Goal: Task Accomplishment & Management: Use online tool/utility

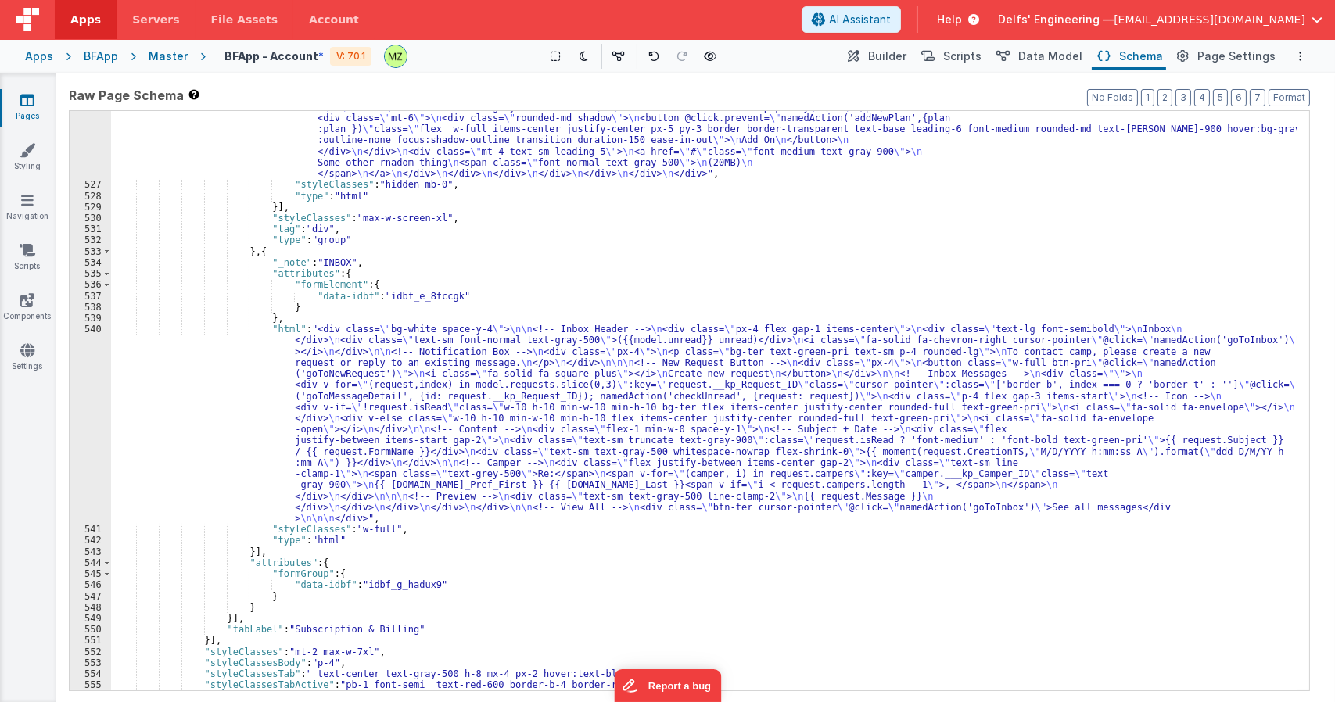
scroll to position [6730, 0]
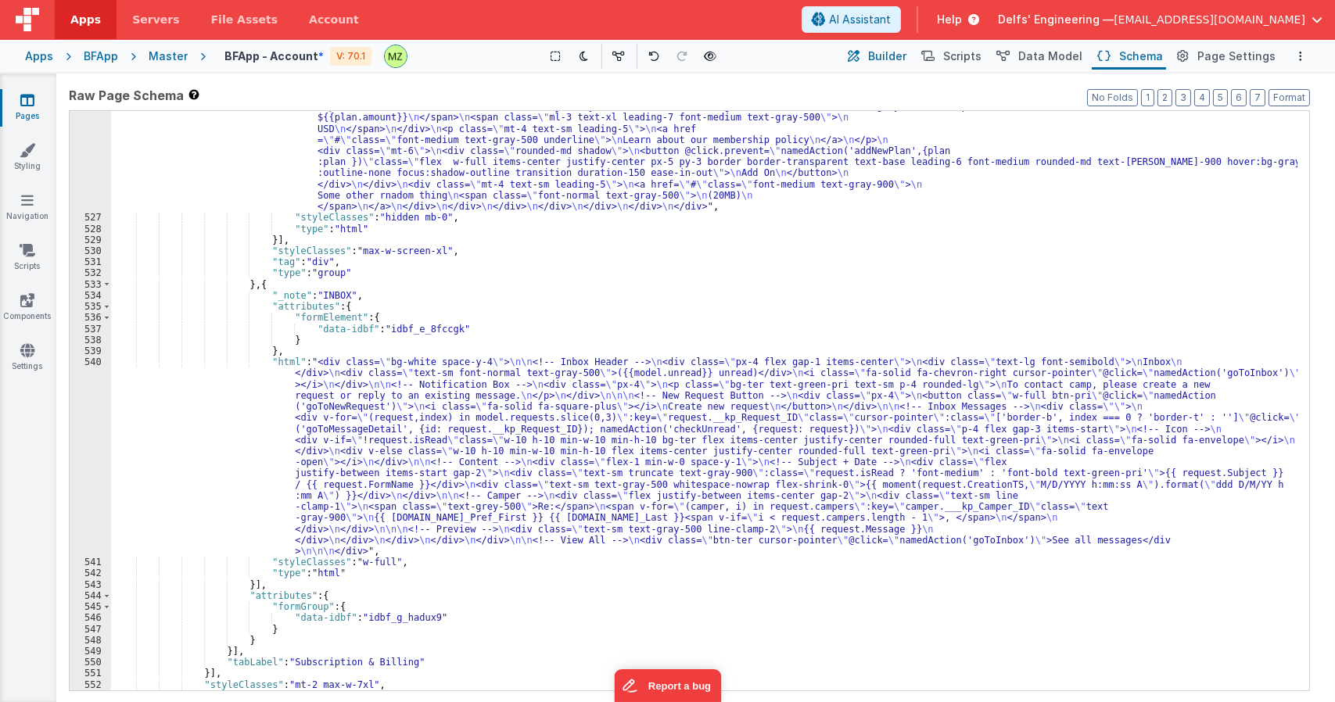
click at [896, 52] on span "Builder" at bounding box center [887, 57] width 38 height 16
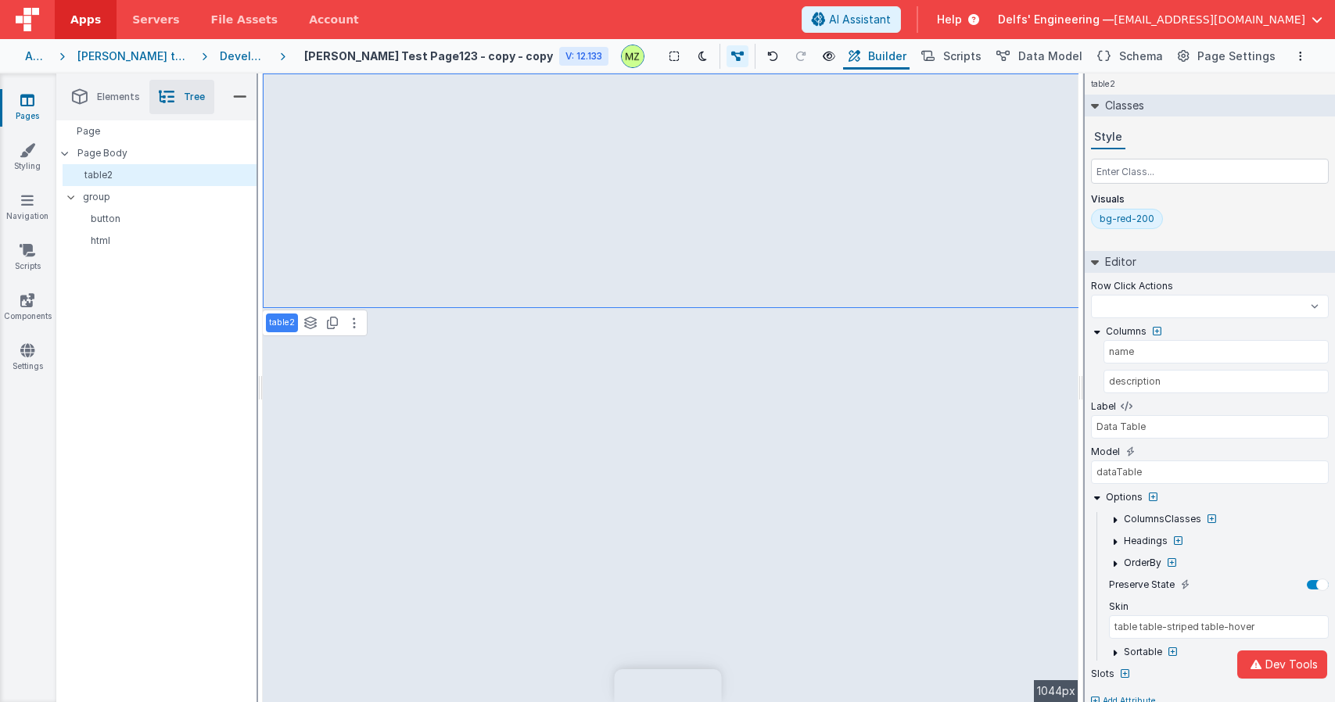
select select
click at [951, 53] on button "Scripts" at bounding box center [950, 56] width 69 height 27
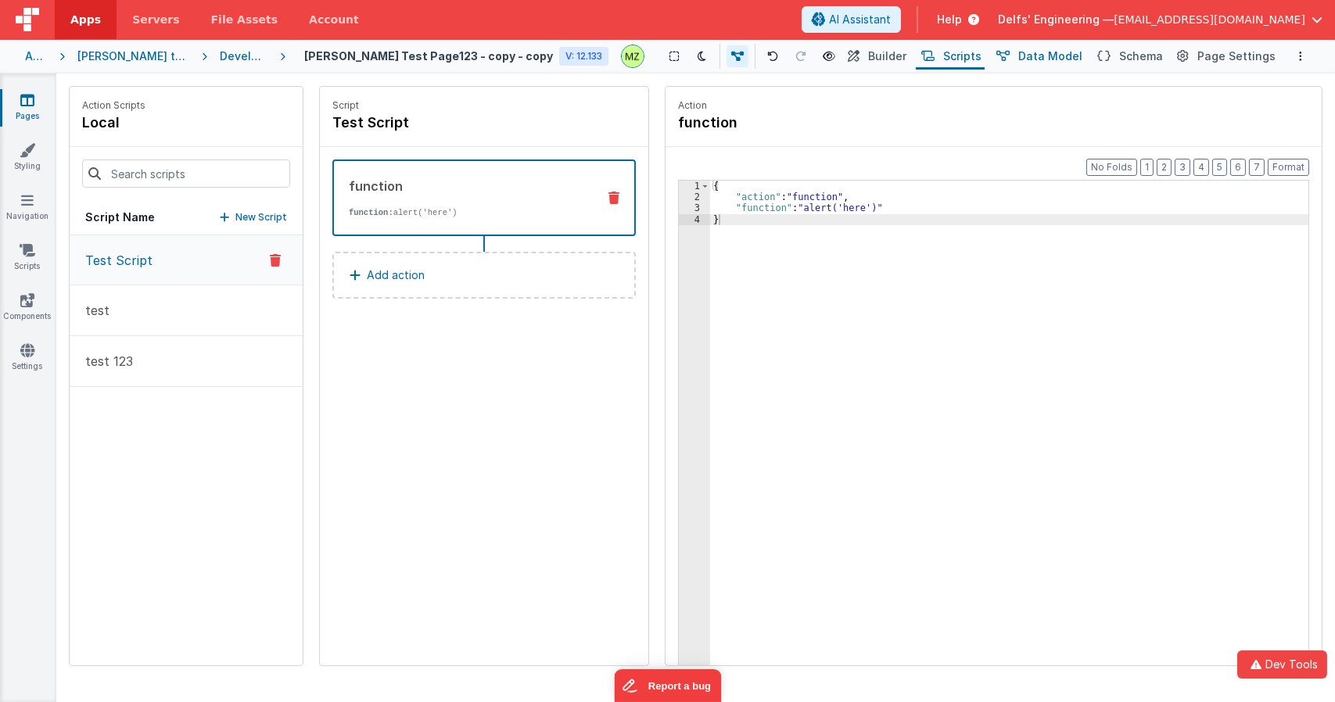
click at [1054, 54] on span "Data Model" at bounding box center [1051, 57] width 64 height 16
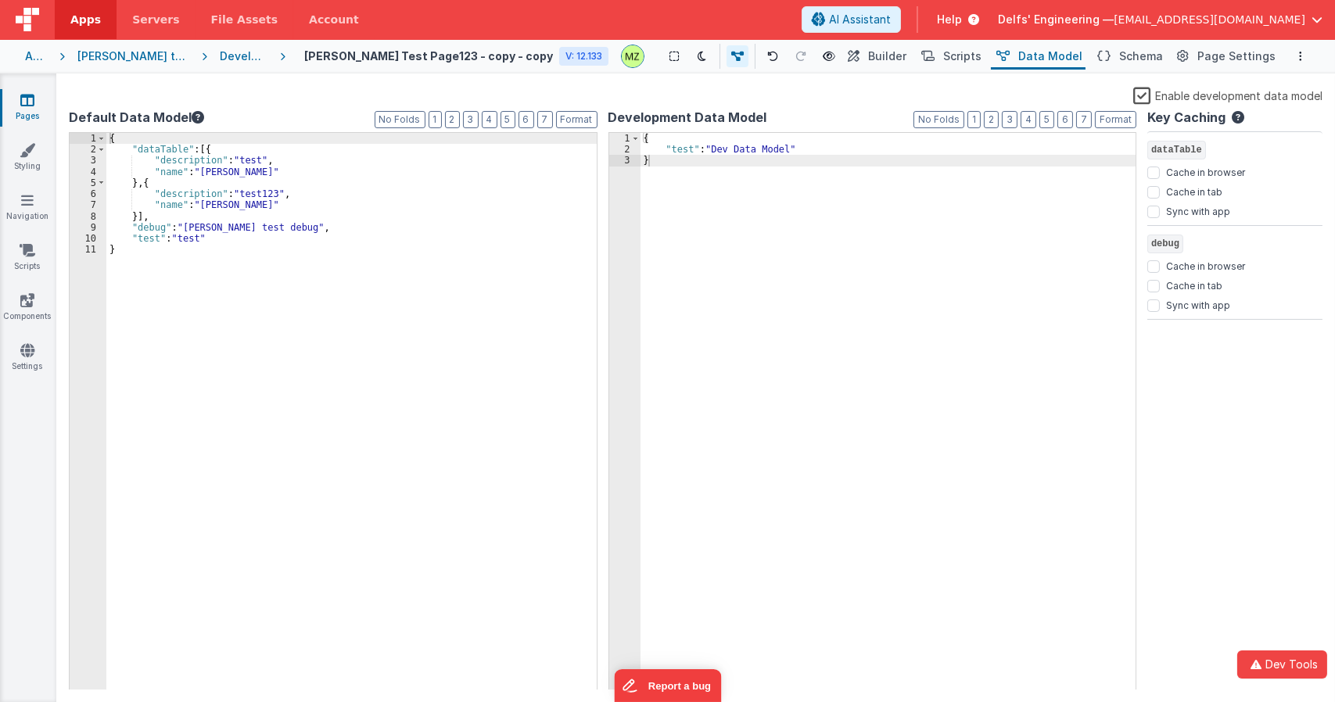
click at [221, 240] on div "{ "dataTable" : [{ "description" : "test" , "name" : "Andrew" } , { "descriptio…" at bounding box center [351, 423] width 490 height 580
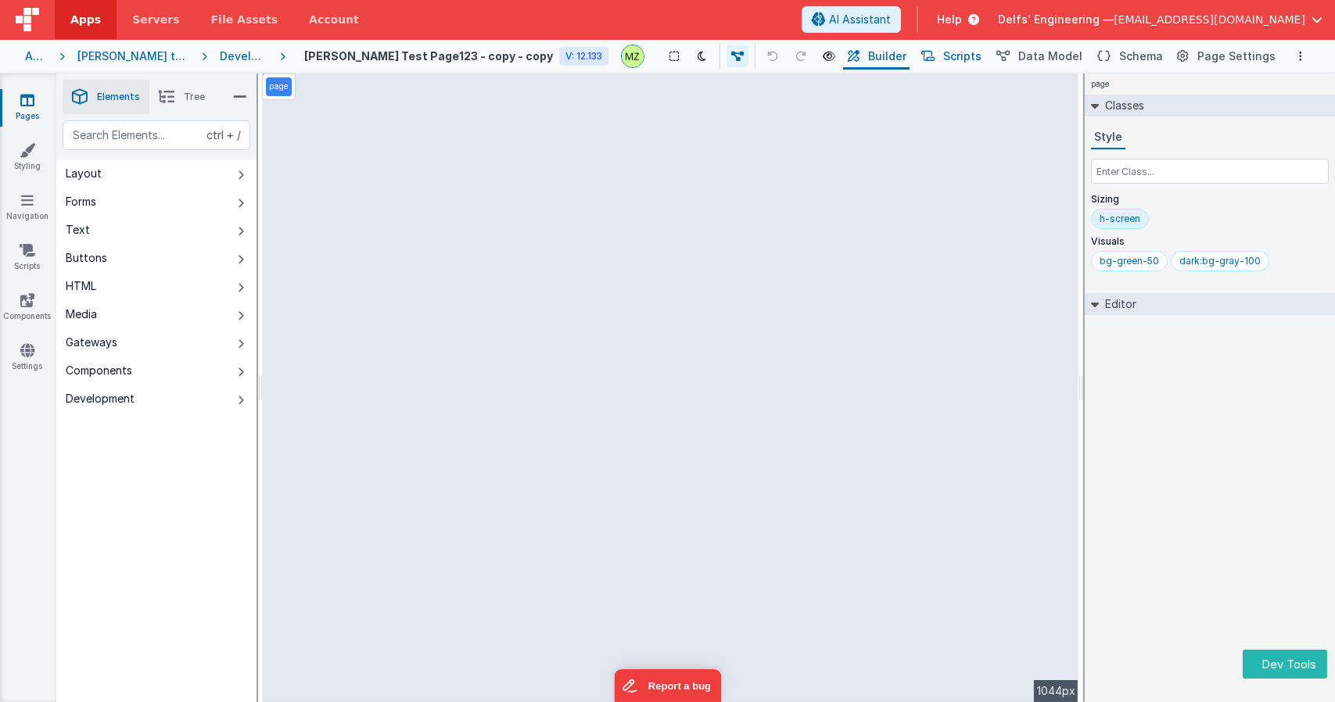
click at [951, 63] on button "Scripts" at bounding box center [950, 56] width 69 height 27
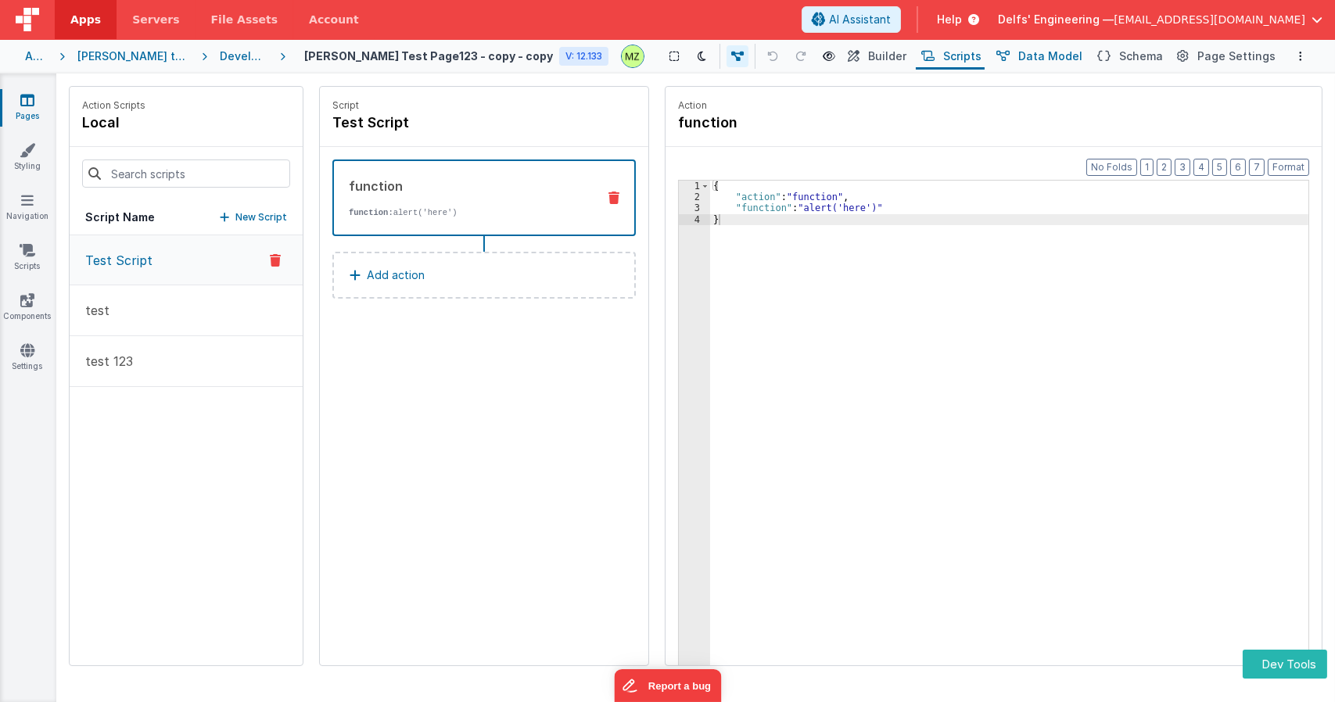
click at [1046, 65] on button "Data Model" at bounding box center [1038, 56] width 95 height 27
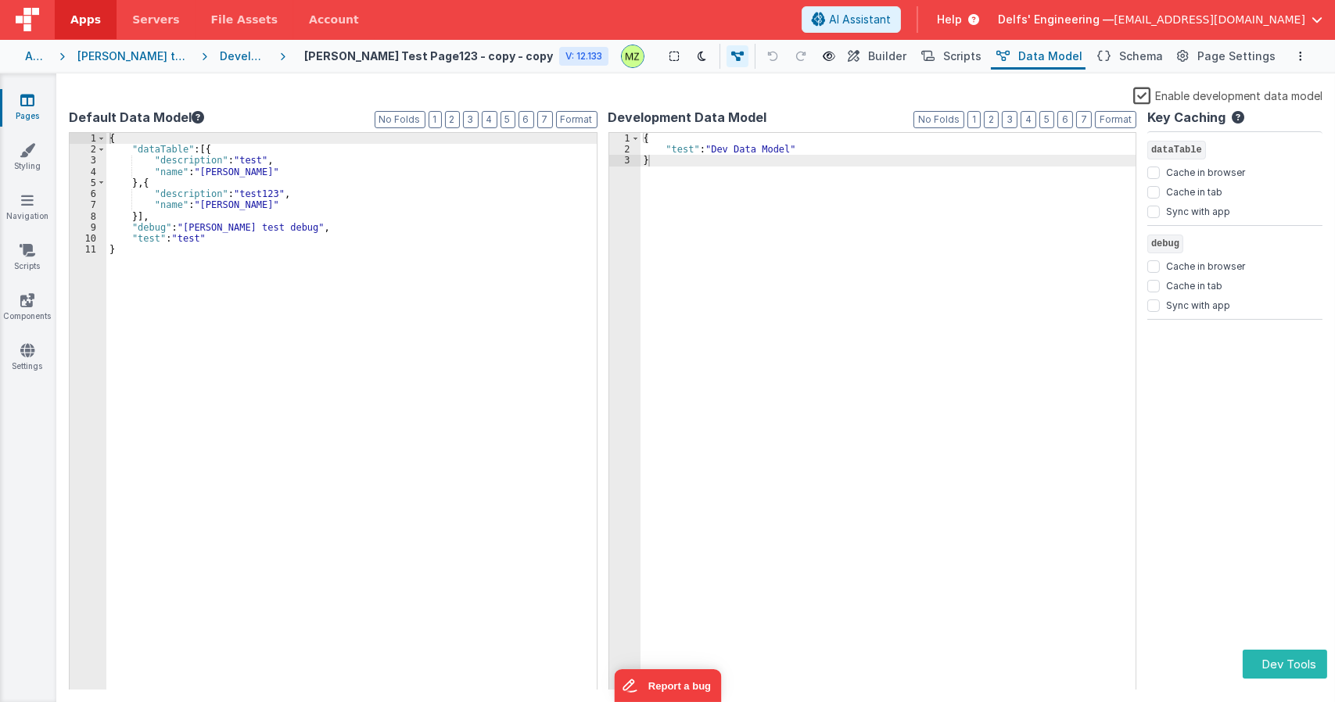
click at [226, 246] on div "{ "dataTable" : [{ "description" : "test" , "name" : "[PERSON_NAME]" } , { "des…" at bounding box center [351, 423] width 490 height 580
click at [229, 242] on div "{ "dataTable" : [{ "description" : "test" , "name" : "[PERSON_NAME]" } , { "des…" at bounding box center [351, 423] width 490 height 580
drag, startPoint x: 229, startPoint y: 242, endPoint x: 99, endPoint y: 236, distance: 130.8
click at [99, 236] on div "1 2 3 4 5 6 7 8 9 10 11 { "dataTable" : [{ "description" : "test" , "name" : "A…" at bounding box center [333, 411] width 529 height 559
click at [1141, 99] on label "Enable development data model" at bounding box center [1228, 95] width 189 height 18
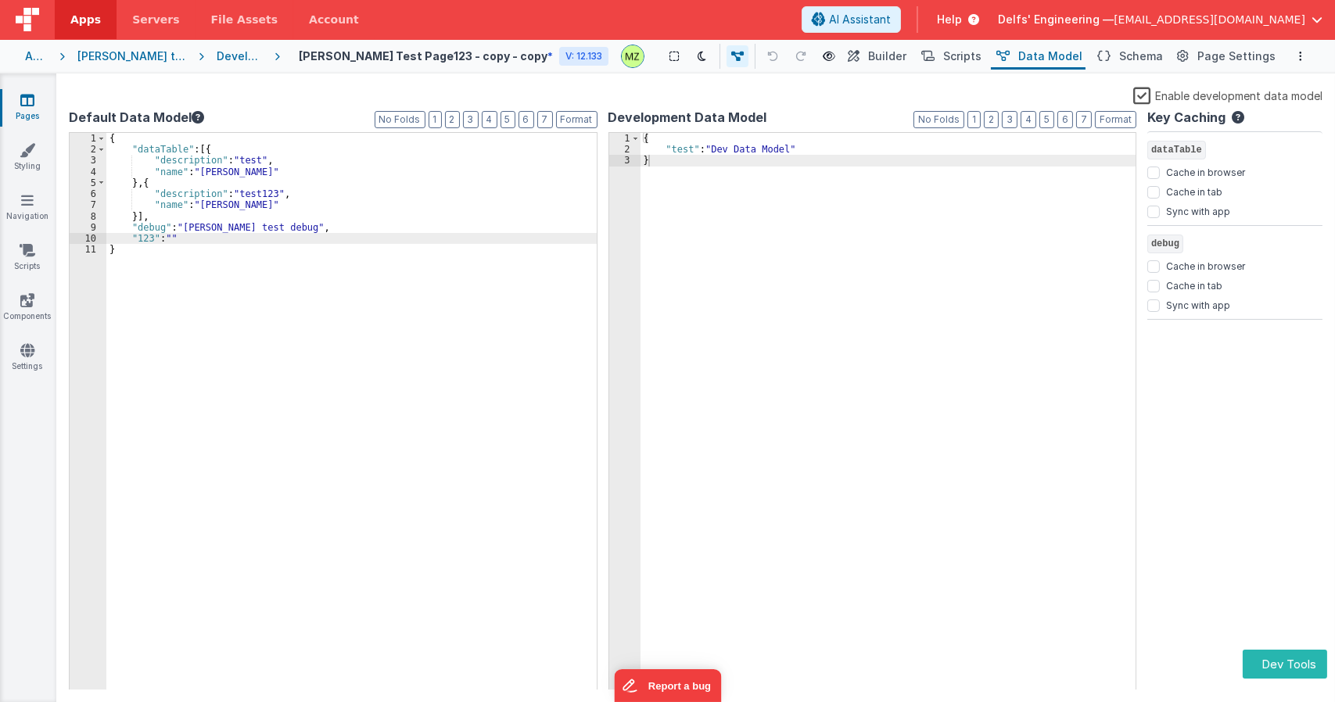
click at [0, 0] on input "Enable development data model" at bounding box center [0, 0] width 0 height 0
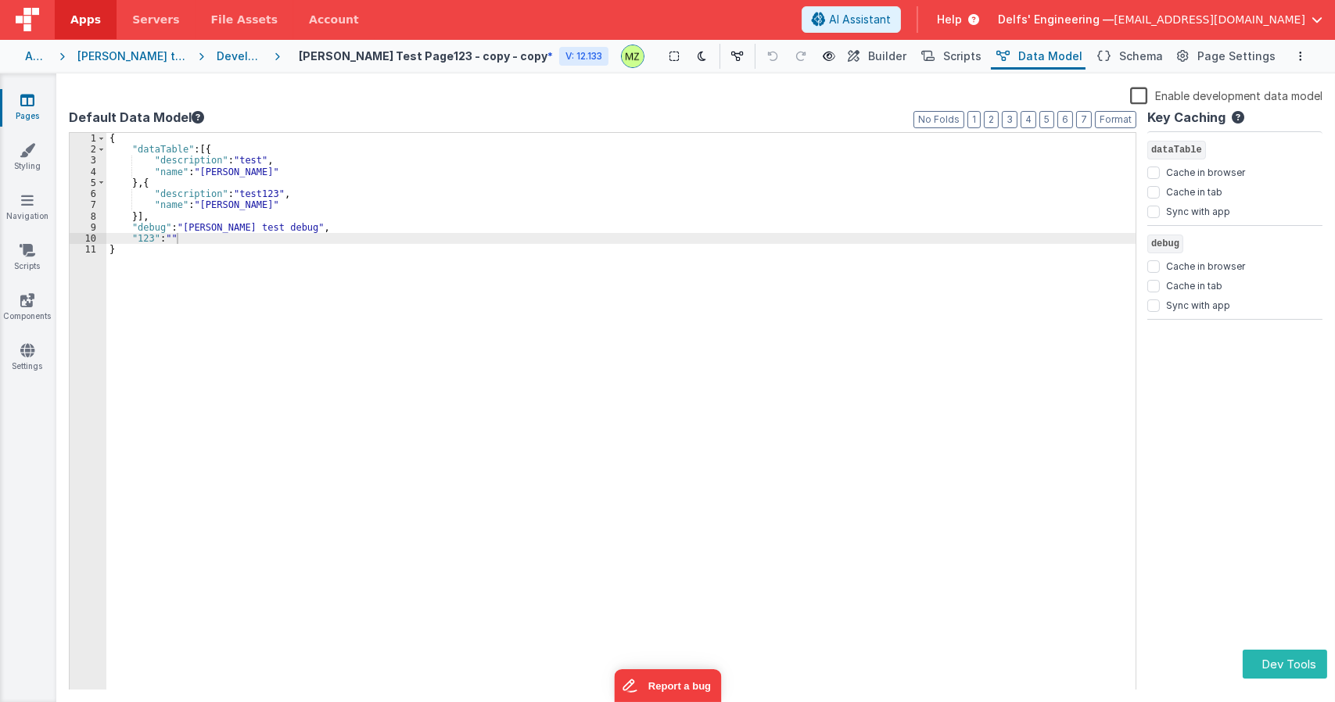
click at [204, 244] on div "{ "dataTable" : [{ "description" : "test" , "name" : "Andrew" } , { "descriptio…" at bounding box center [620, 423] width 1029 height 580
click at [1258, 667] on icon "button" at bounding box center [1256, 664] width 19 height 11
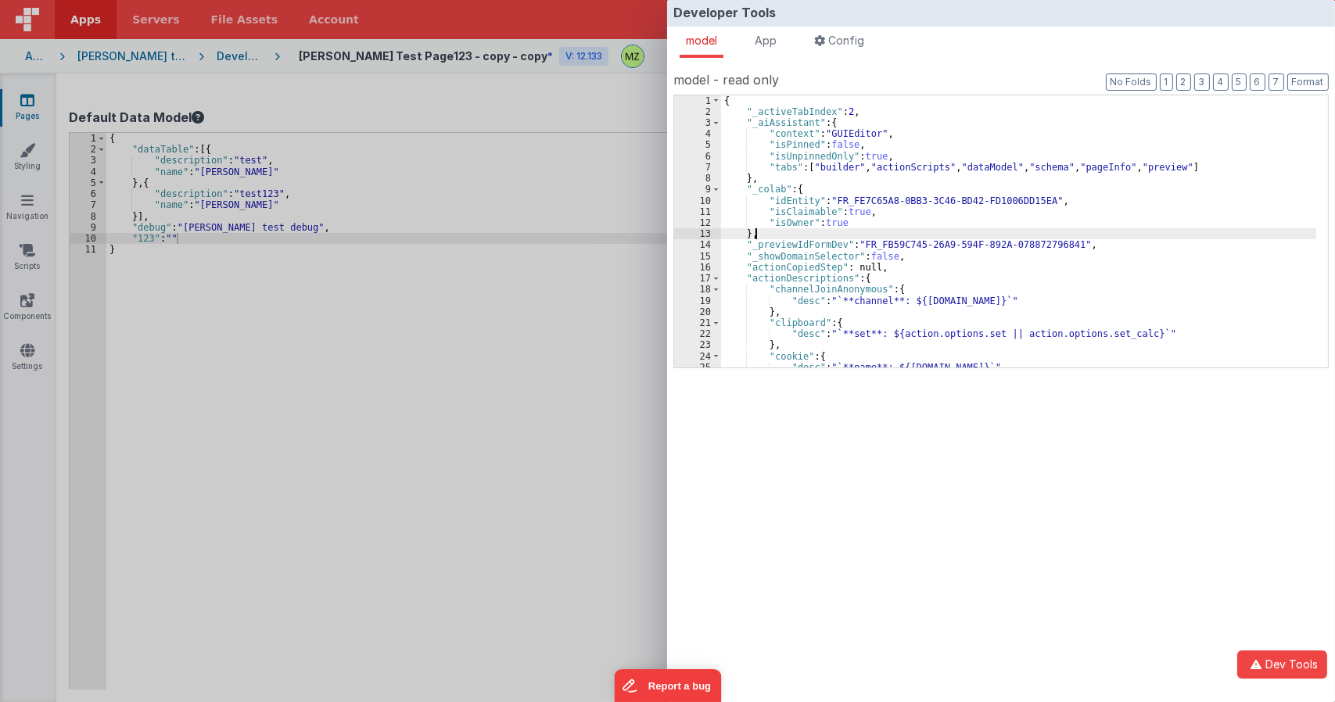
click at [932, 235] on div "{ "_activeTabIndex" : 2 , "_aiAssistant" : { "context" : "GUIEditor" , "isPinne…" at bounding box center [1018, 242] width 595 height 294
type input "isLoaded"
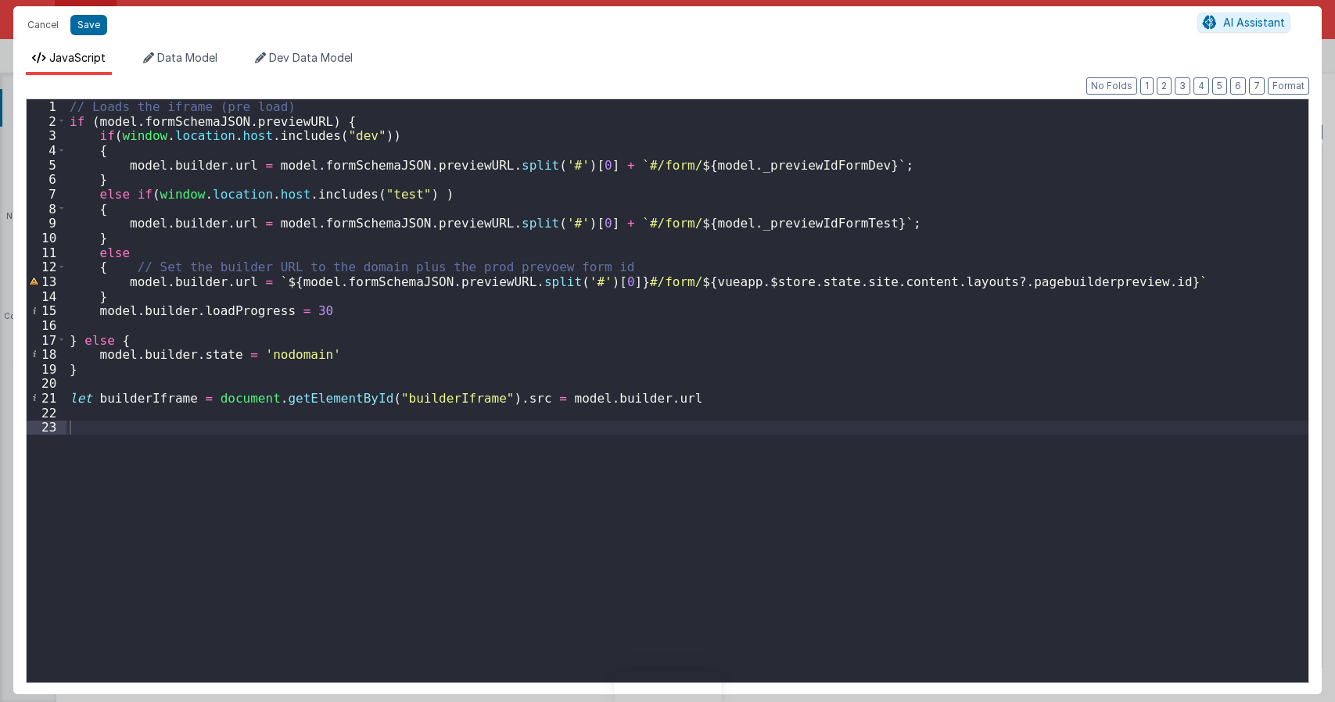
click at [84, 15] on div "Cancel Save" at bounding box center [609, 25] width 1178 height 22
click at [86, 21] on button "Save" at bounding box center [88, 25] width 37 height 20
type textarea "Dnd version - my baby, please don't touch"
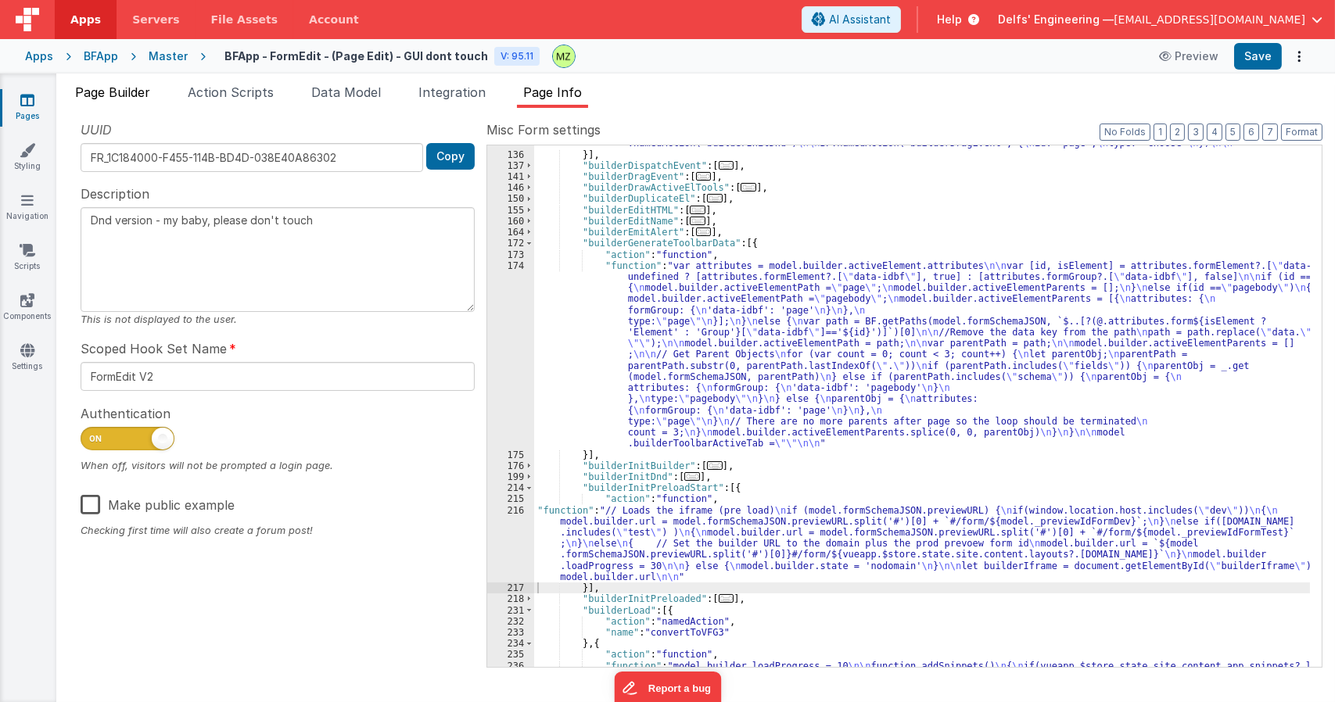
click at [155, 89] on li "Page Builder" at bounding box center [113, 95] width 88 height 25
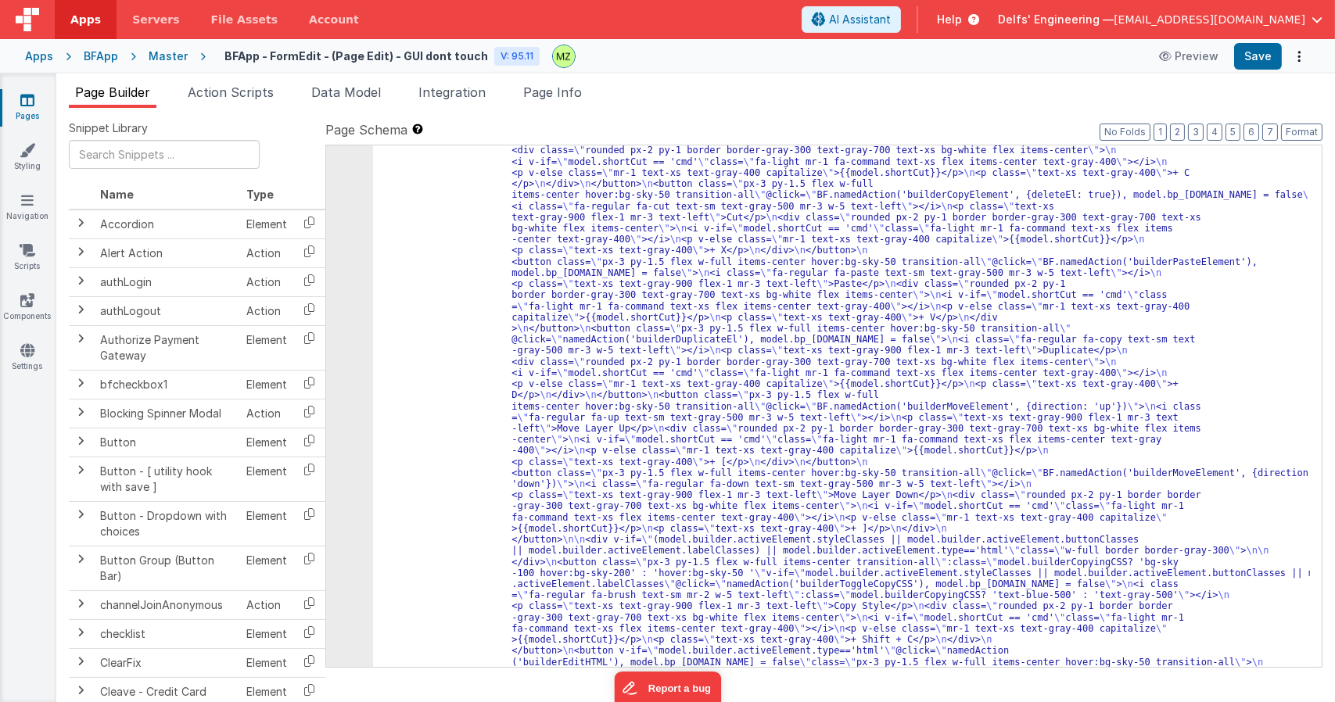
scroll to position [602, 0]
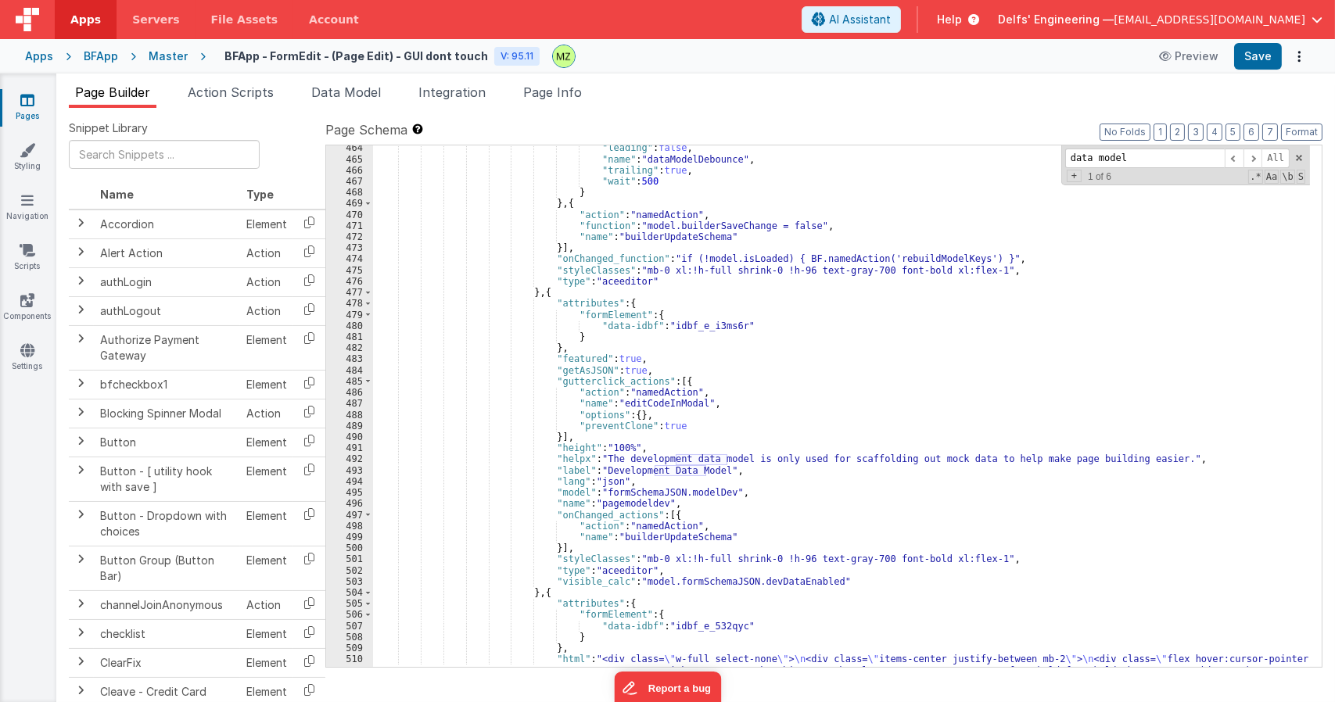
scroll to position [8992, 0]
type input "data model"
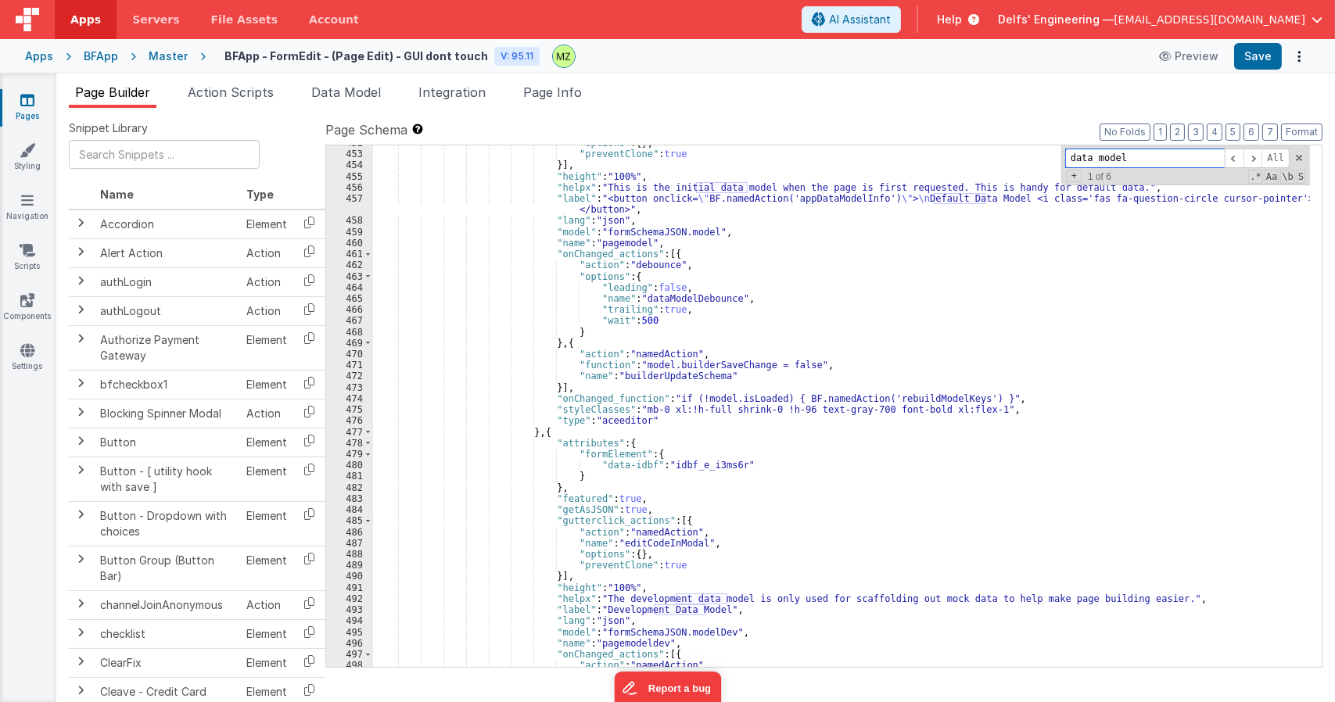
scroll to position [8852, 0]
click at [745, 395] on div ""options" : { } , "preventClone" : true }] , "height" : "100%" , "helpx" : "Thi…" at bounding box center [841, 410] width 937 height 544
click at [566, 98] on span "Page Info" at bounding box center [552, 92] width 59 height 16
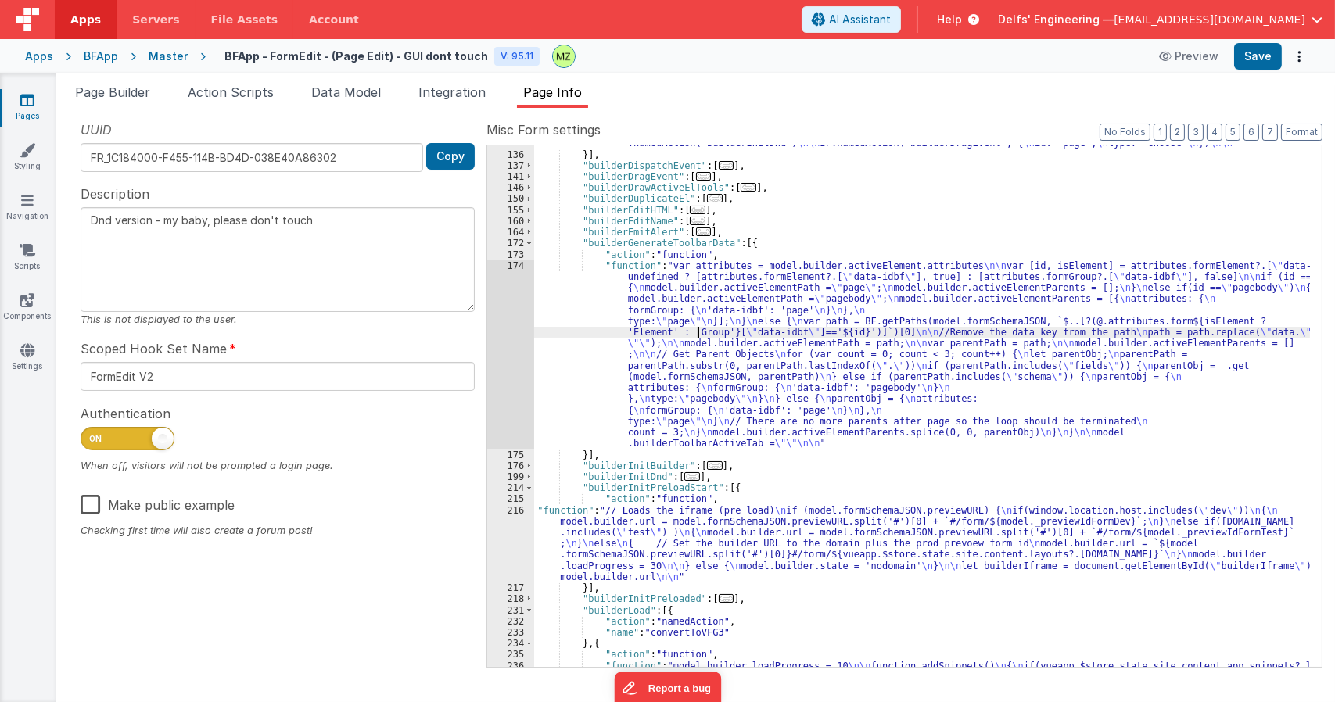
click at [700, 336] on div ""function" : "if(model.builder.activeElement.type != \" page \" && model.builde…" at bounding box center [922, 405] width 776 height 778
paste input "sLoaded"
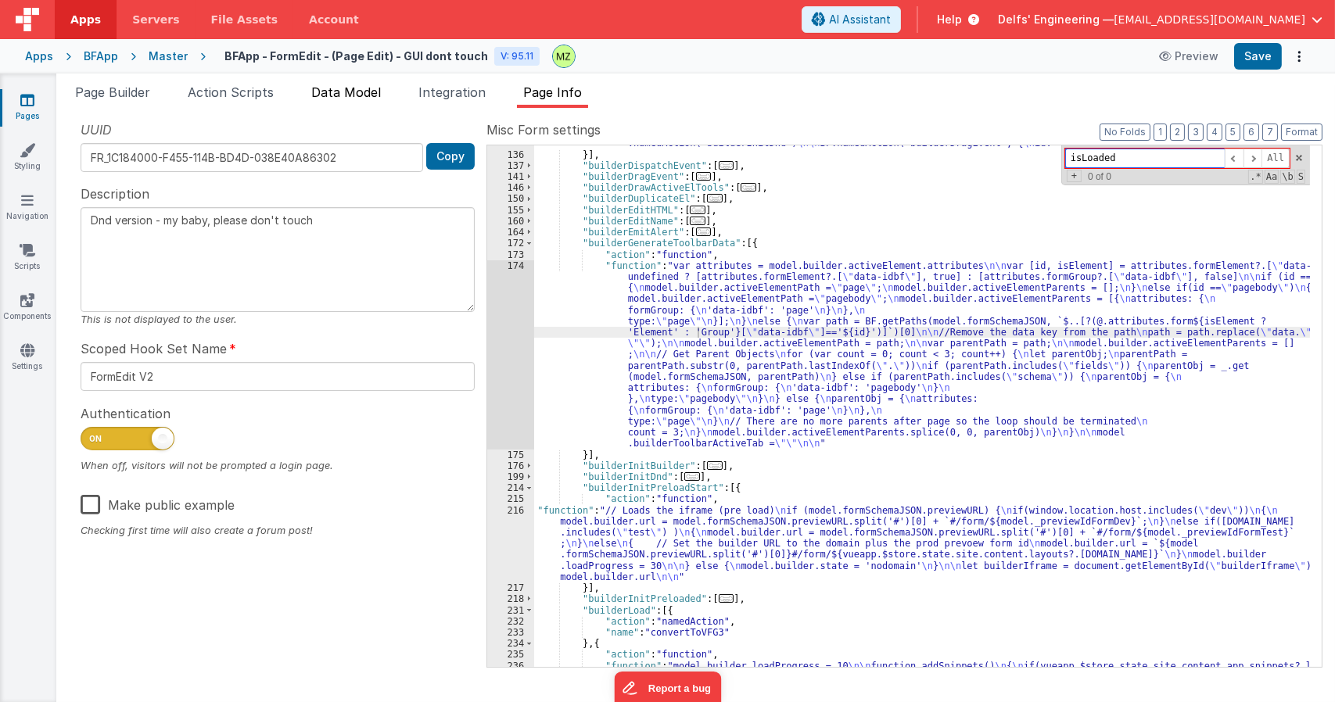
type input "isLoaded"
click at [372, 85] on span "Data Model" at bounding box center [346, 92] width 70 height 16
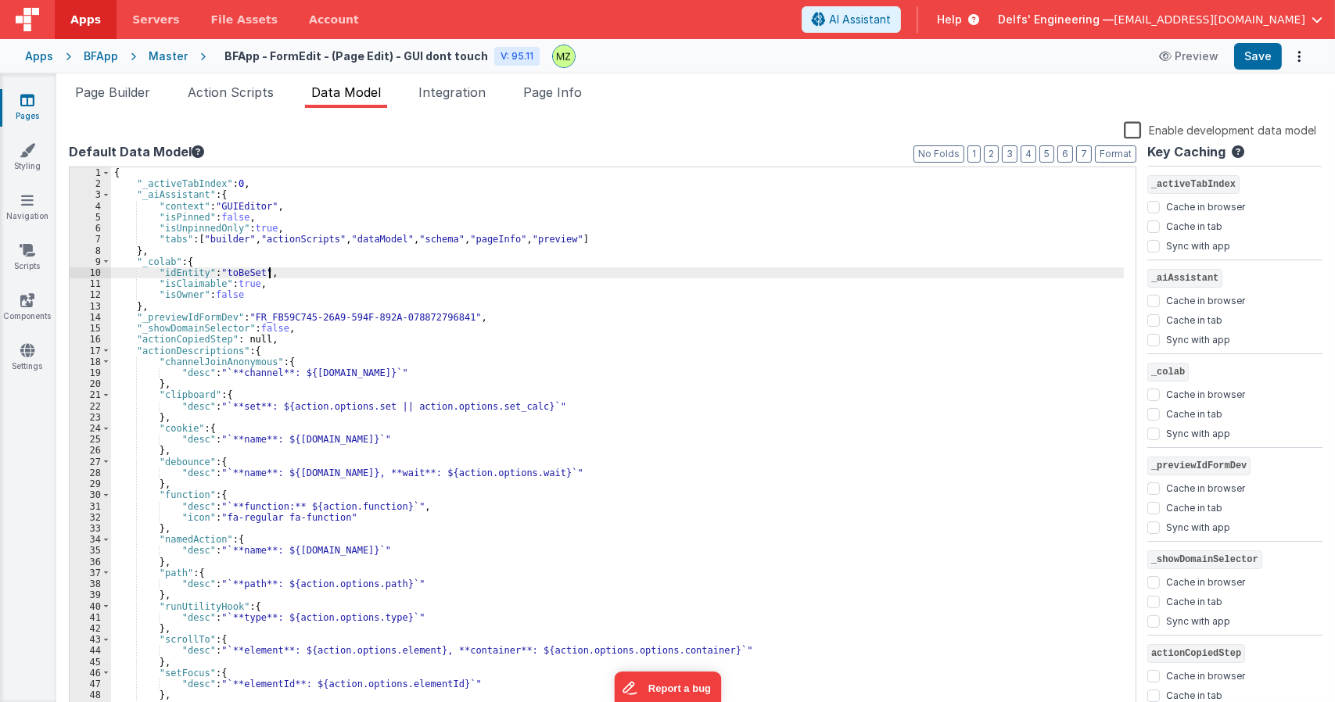
click at [417, 278] on div "{ "_activeTabIndex" : 0 , "_aiAssistant" : { "context" : "GUIEditor" , "isPinne…" at bounding box center [617, 452] width 1013 height 570
type input "isLoaded"
click at [105, 105] on li "Page Builder" at bounding box center [113, 95] width 88 height 25
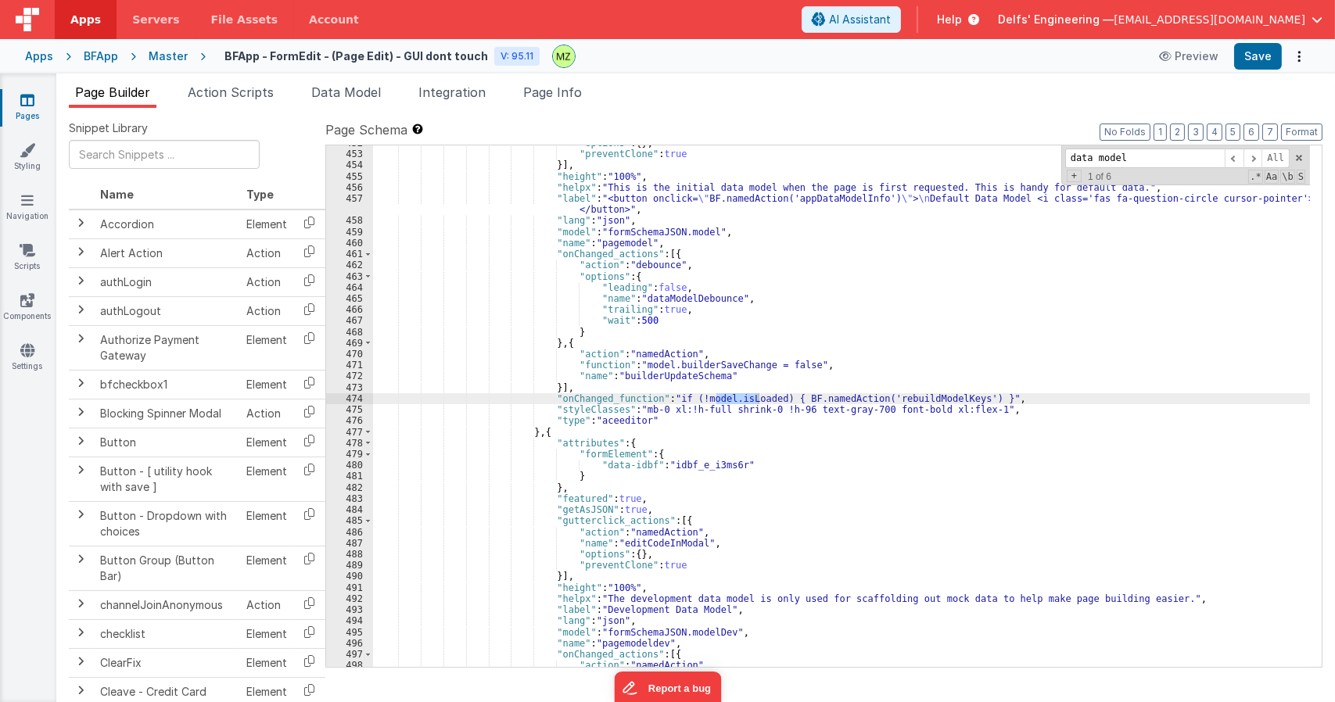
click at [701, 356] on div ""options" : { } , "preventClone" : true }] , "height" : "100%" , "helpx" : "Thi…" at bounding box center [841, 410] width 937 height 544
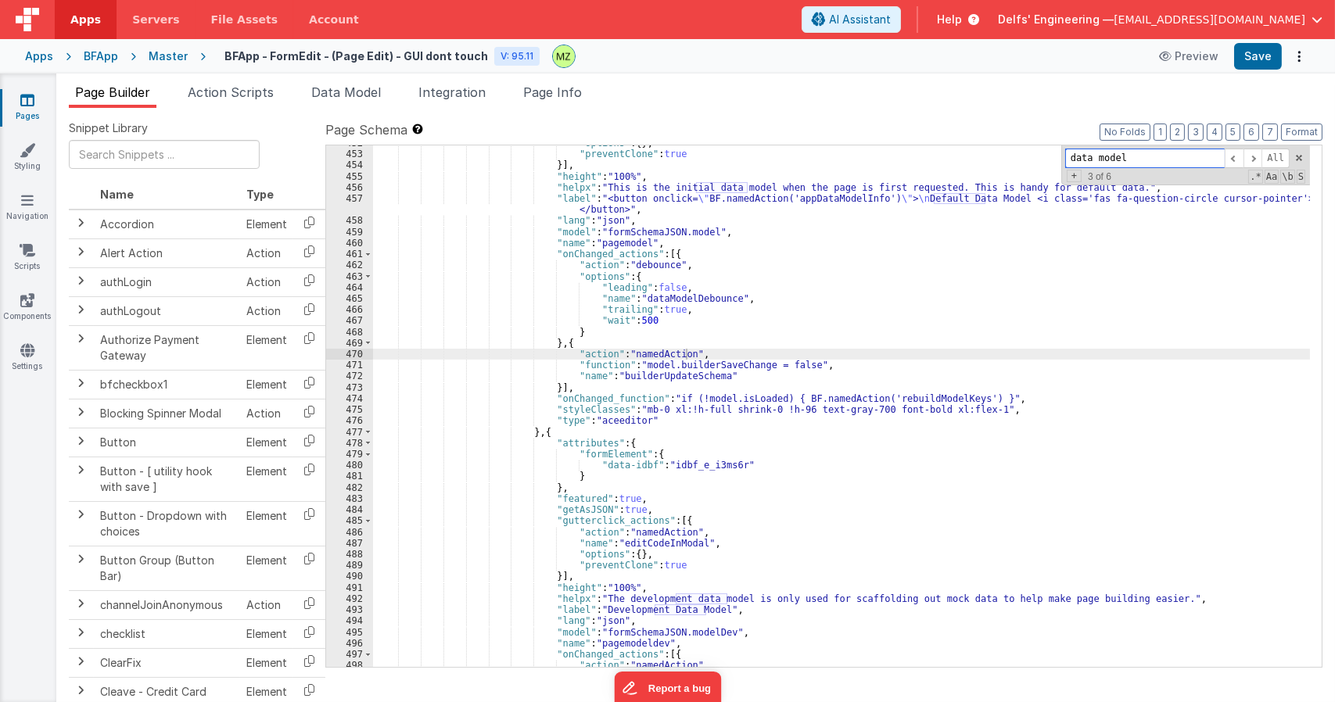
paste input "isLoaded"
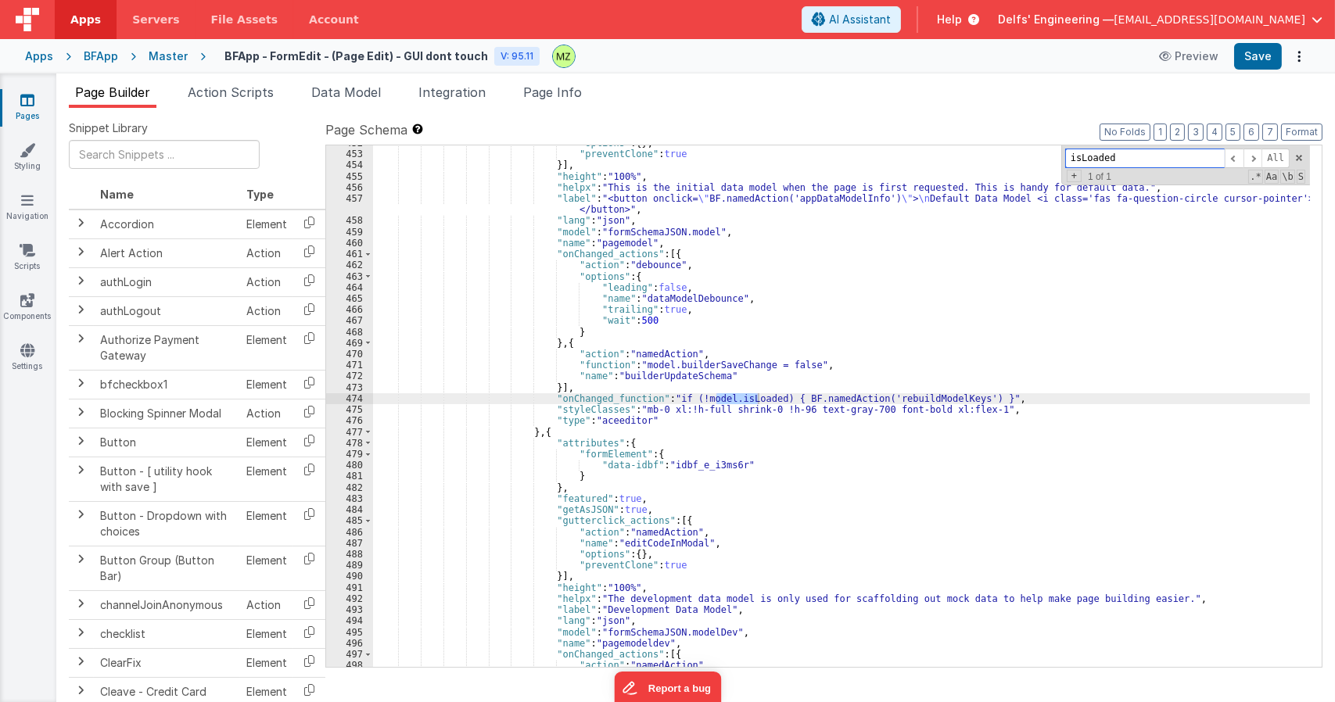
type input "isLoaded"
click at [551, 387] on div ""options" : { } , "preventClone" : true }] , "height" : "100%" , "helpx" : "Thi…" at bounding box center [841, 410] width 937 height 544
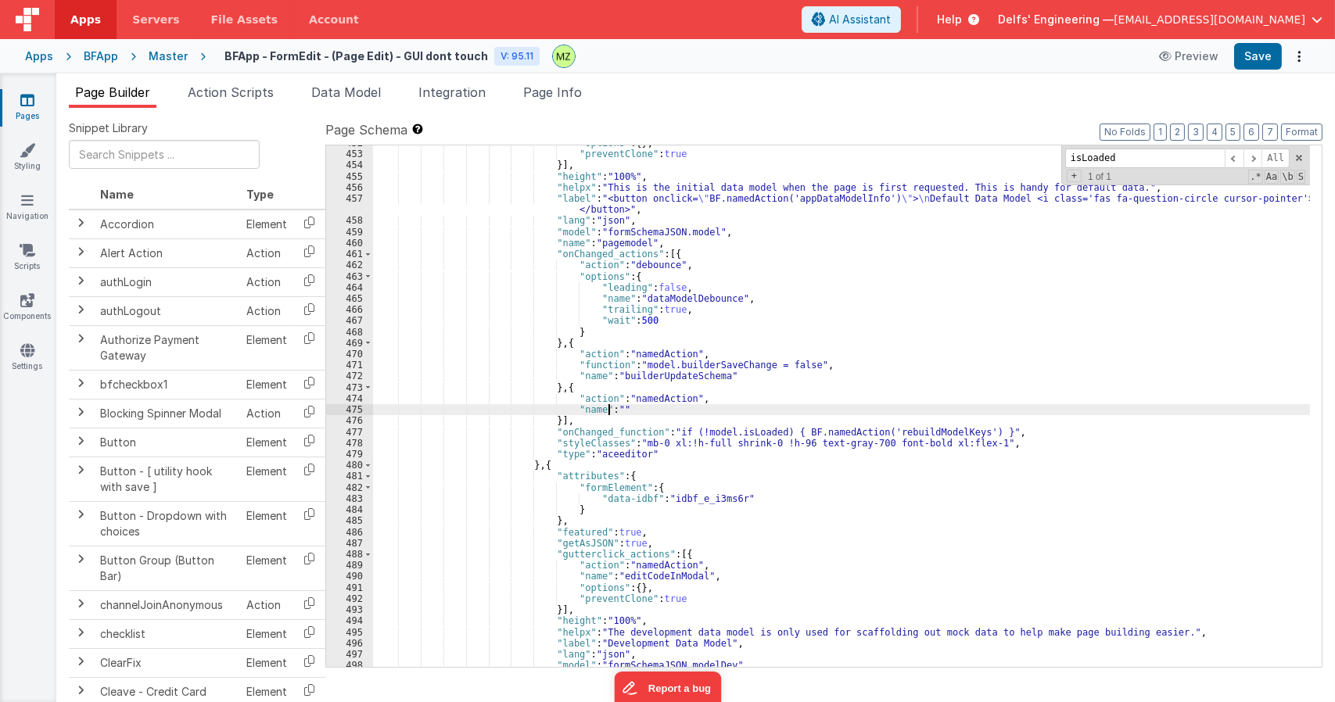
click at [879, 431] on div ""options" : { } , "preventClone" : true }] , "height" : "100%" , "helpx" : "Thi…" at bounding box center [841, 410] width 937 height 544
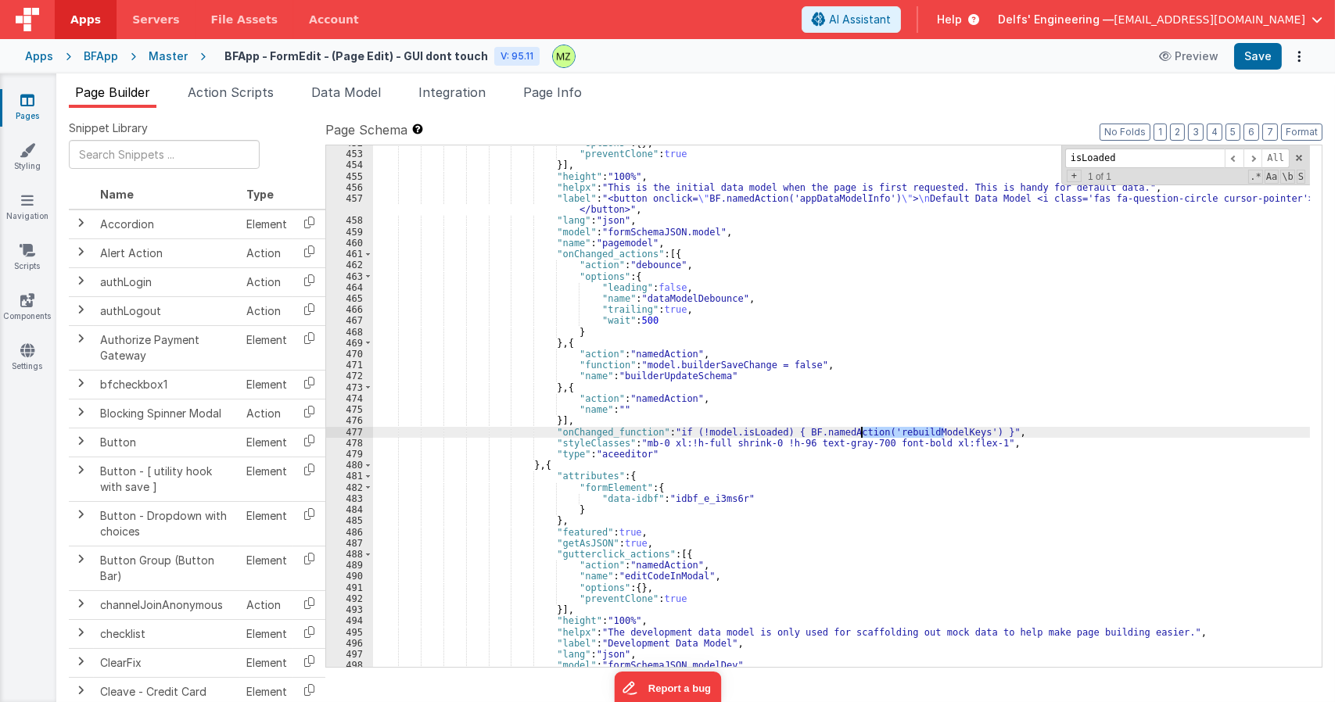
click at [879, 431] on div ""options" : { } , "preventClone" : true }] , "height" : "100%" , "helpx" : "Thi…" at bounding box center [841, 410] width 937 height 544
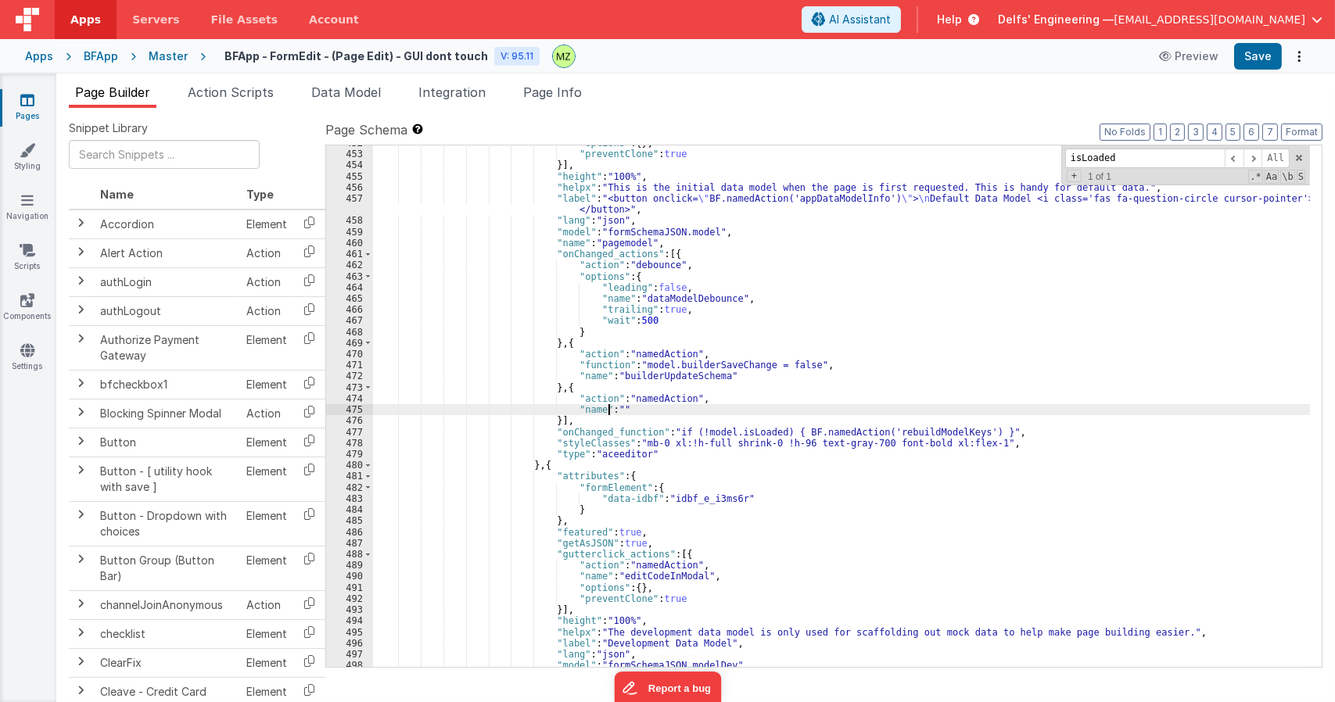
click at [607, 406] on div ""options" : { } , "preventClone" : true }] , "height" : "100%" , "helpx" : "Thi…" at bounding box center [841, 410] width 937 height 544
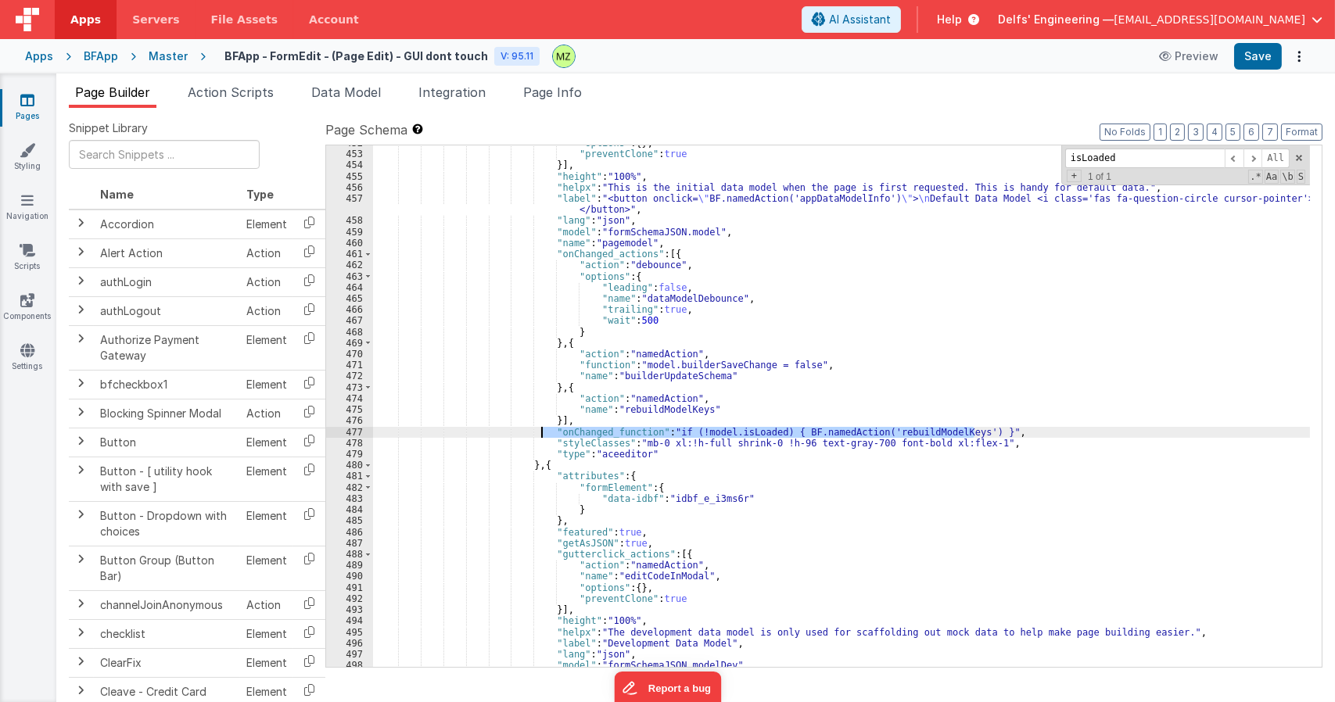
drag, startPoint x: 978, startPoint y: 431, endPoint x: 542, endPoint y: 430, distance: 435.7
click at [542, 430] on div ""options" : { } , "preventClone" : true }] , "height" : "100%" , "helpx" : "Thi…" at bounding box center [841, 410] width 937 height 544
click at [945, 201] on div ""options" : { } , "preventClone" : true }] , "height" : "100%" , "helpx" : "Thi…" at bounding box center [841, 410] width 937 height 544
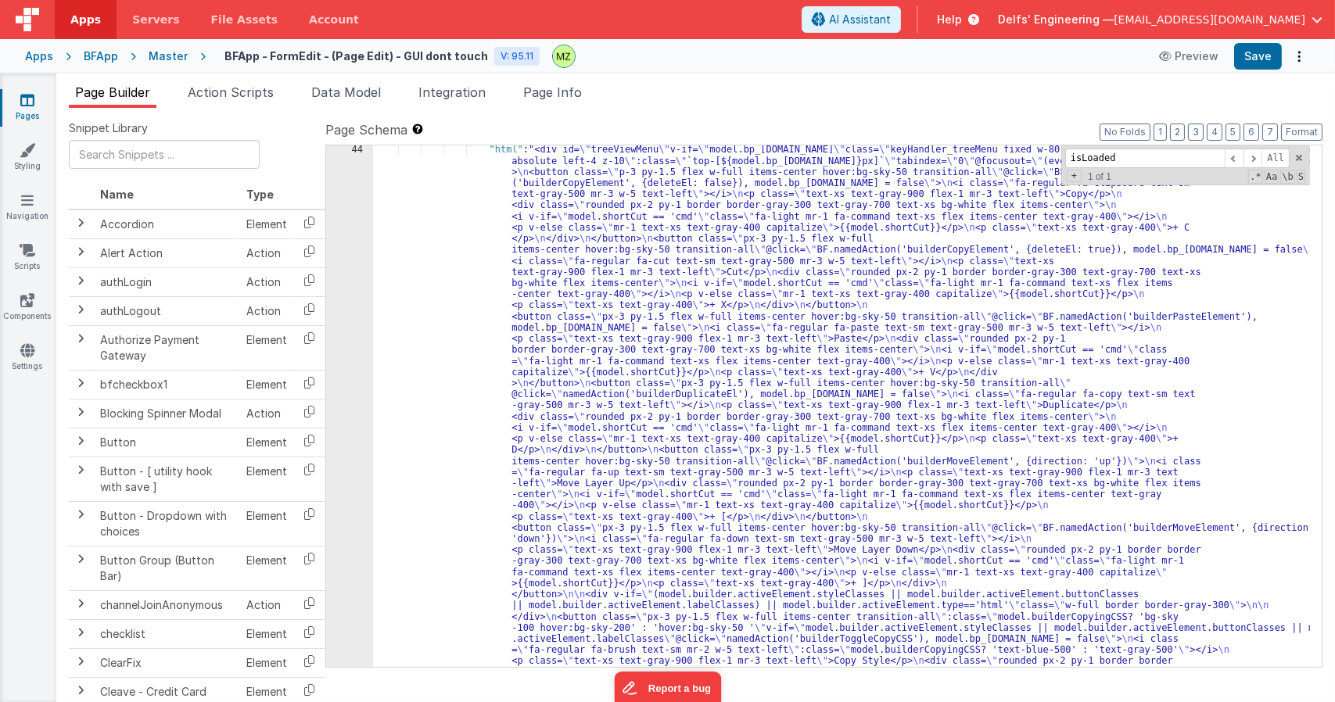
scroll to position [546, 0]
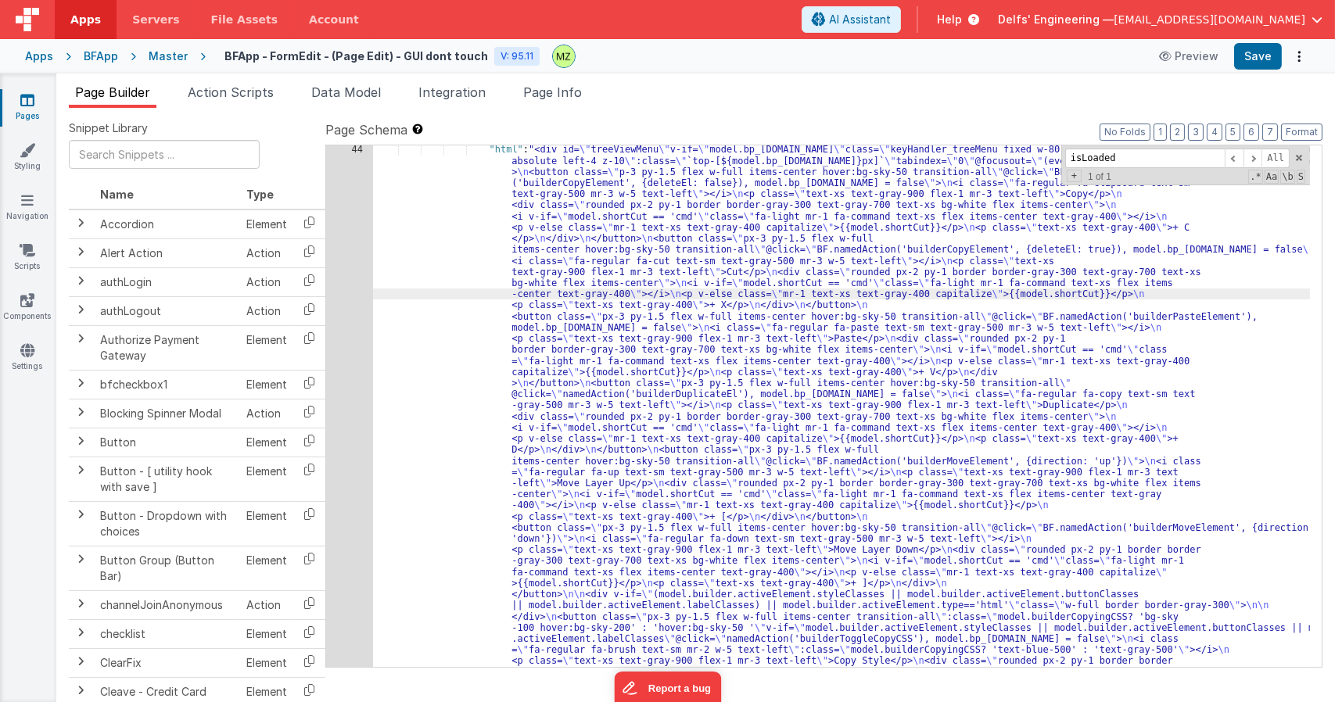
click at [347, 235] on div "44" at bounding box center [349, 500] width 47 height 712
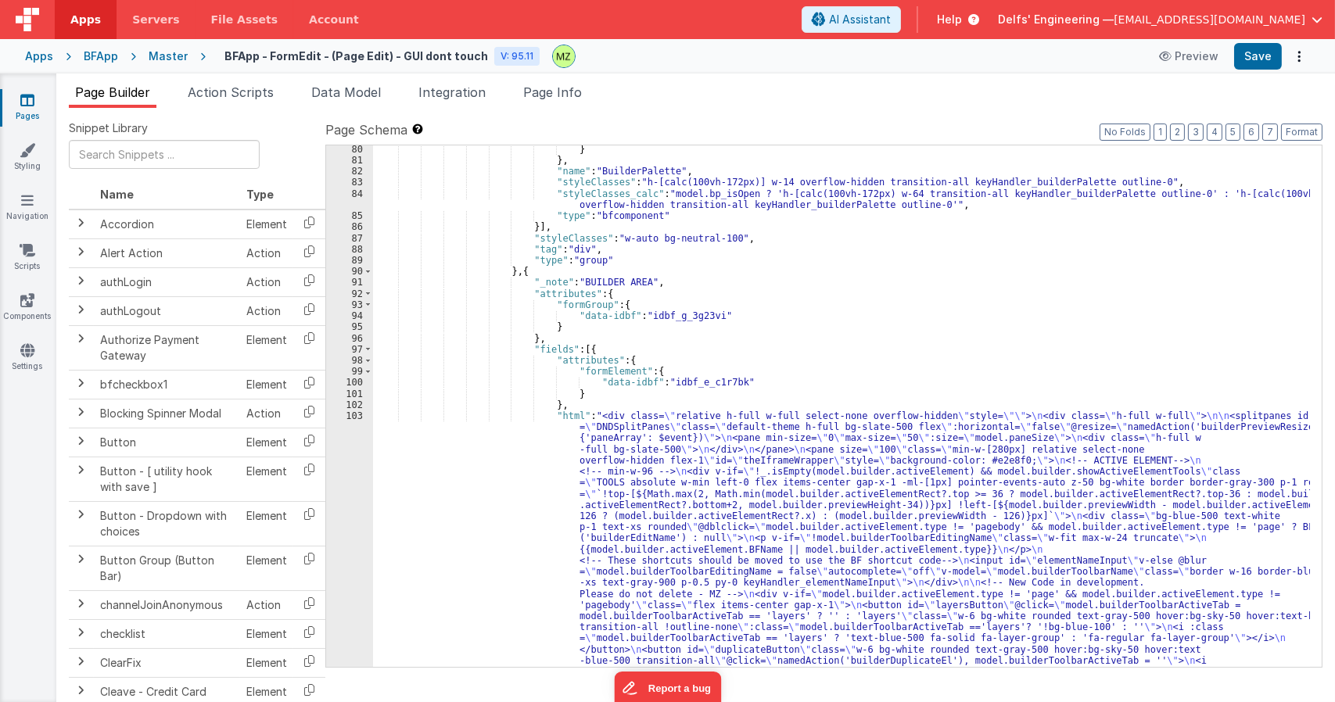
scroll to position [1662, 0]
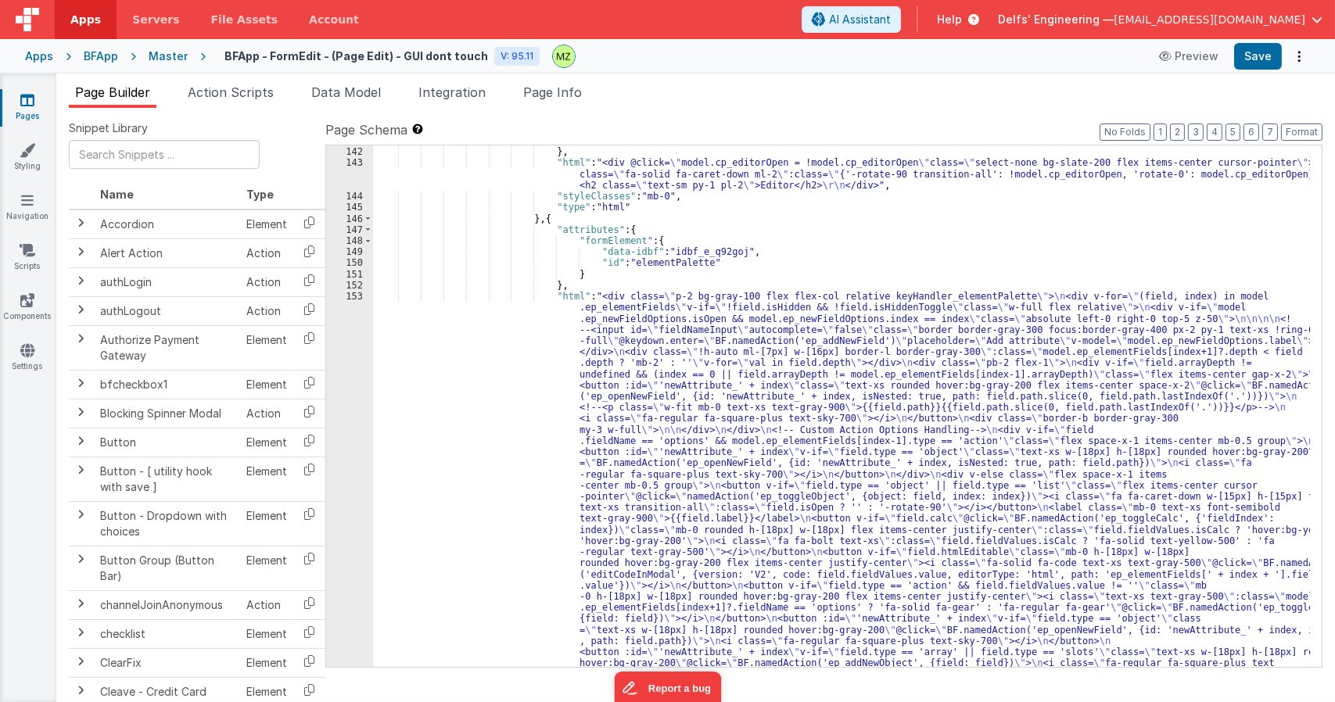
scroll to position [4082, 0]
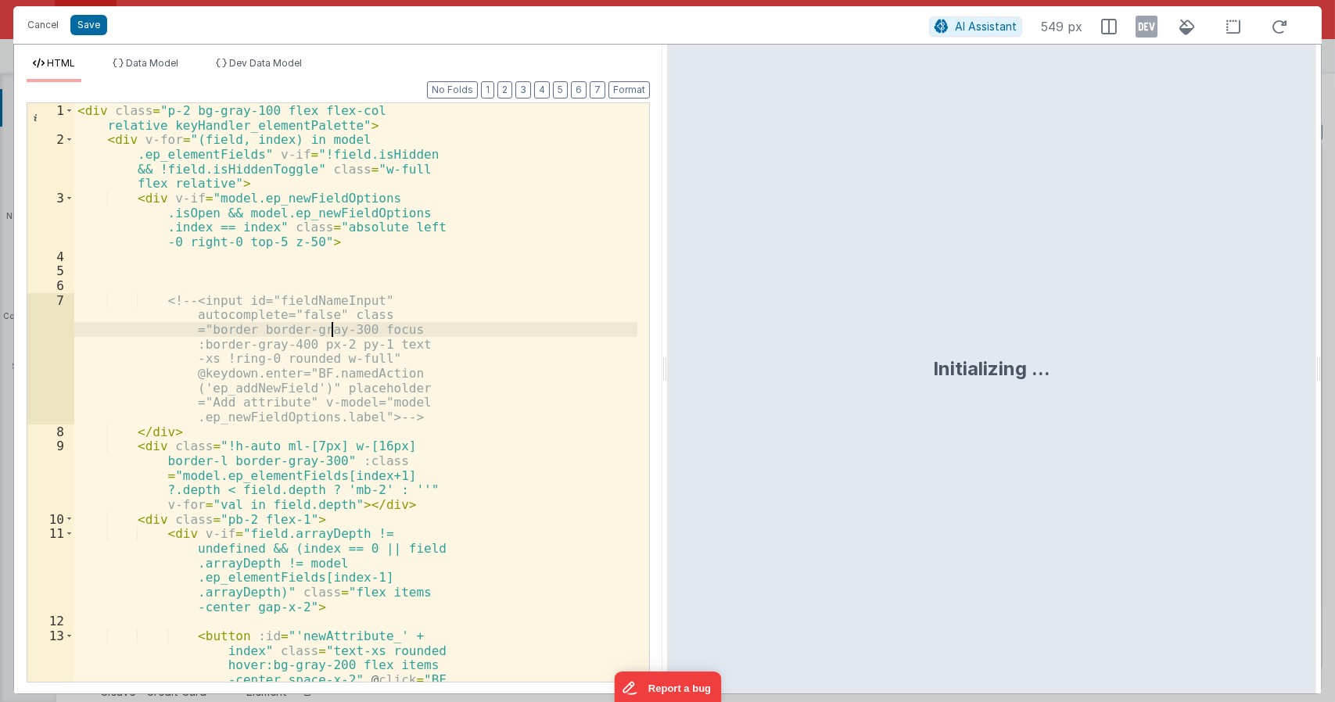
click at [335, 336] on div "< div class = "p-2 bg-gray-100 flex flex-col relative keyHandler_elementPalette…" at bounding box center [355, 480] width 563 height 754
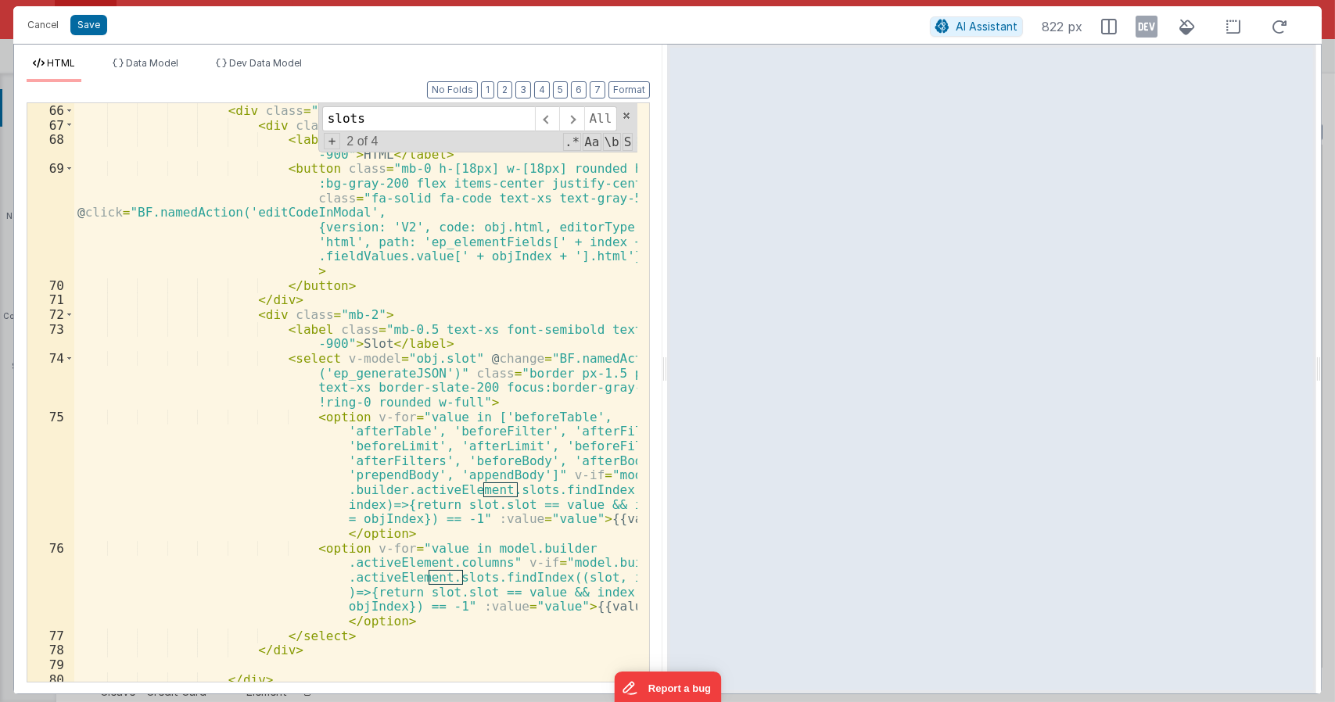
scroll to position [2074, 0]
type input "slots"
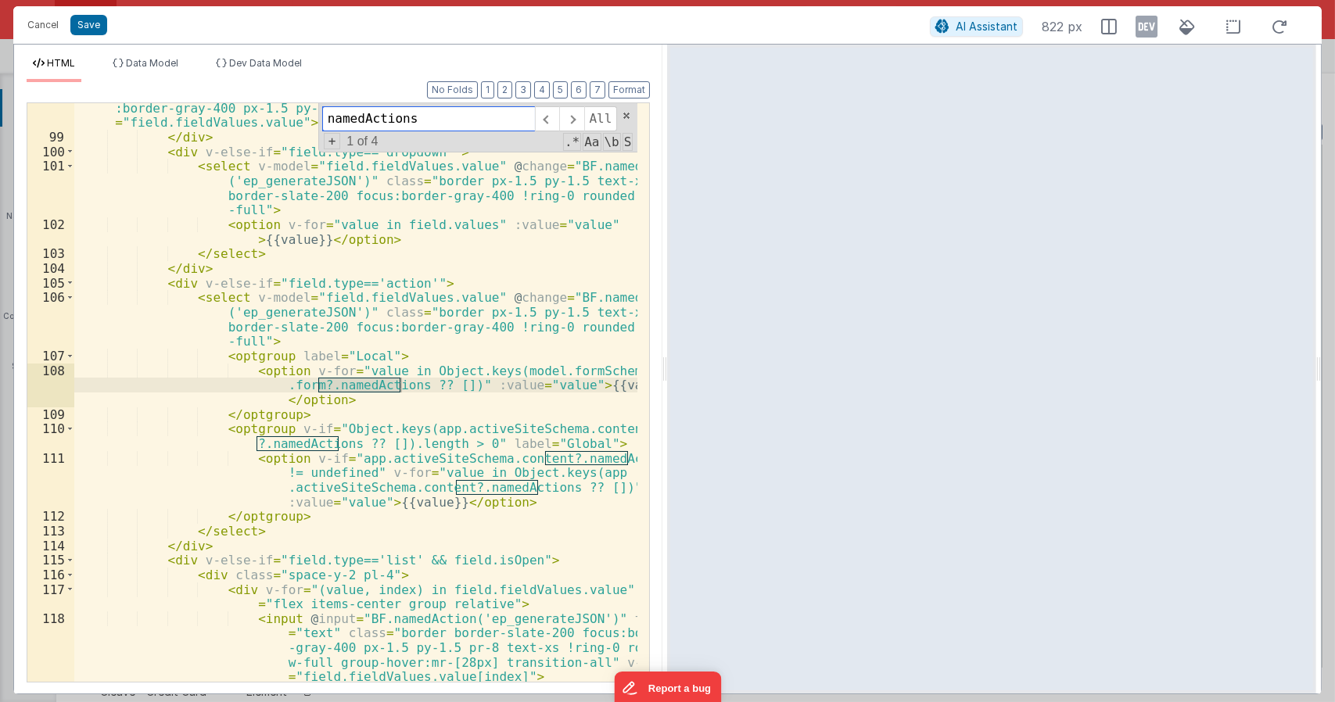
scroll to position [3229, 0]
type input "namedAction"
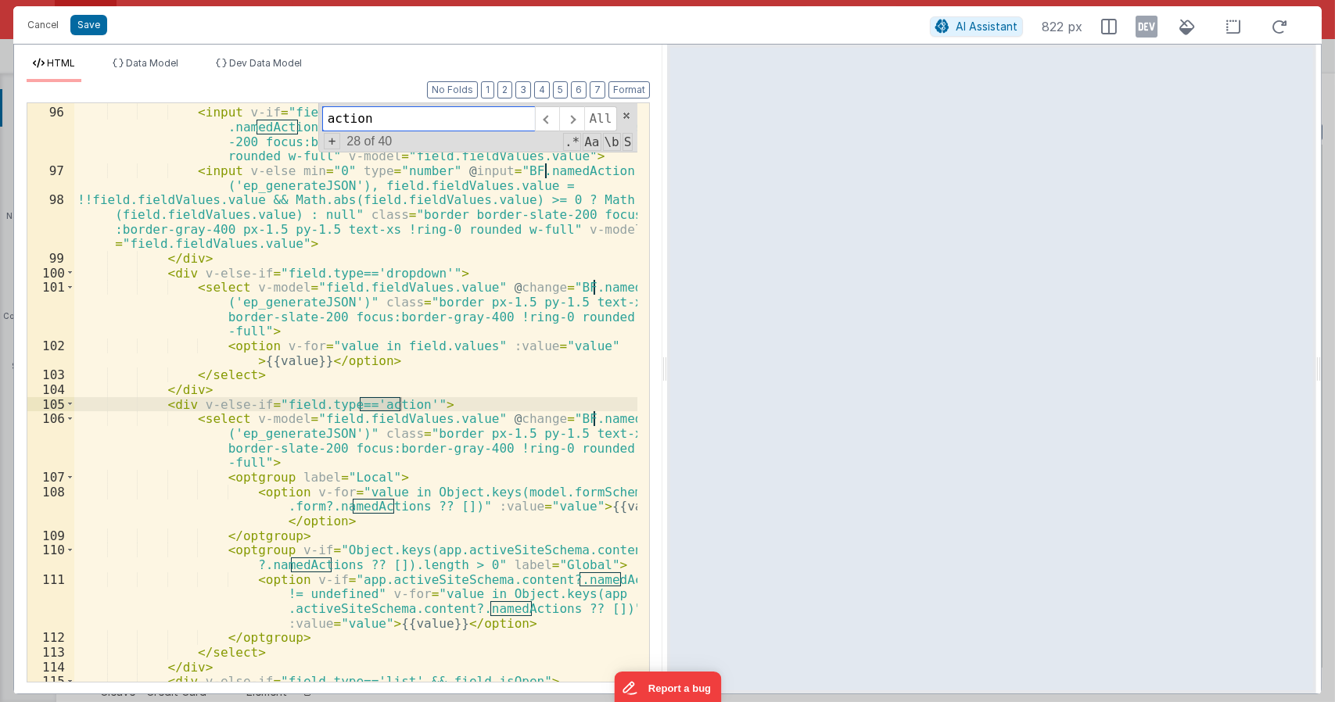
scroll to position [3109, 0]
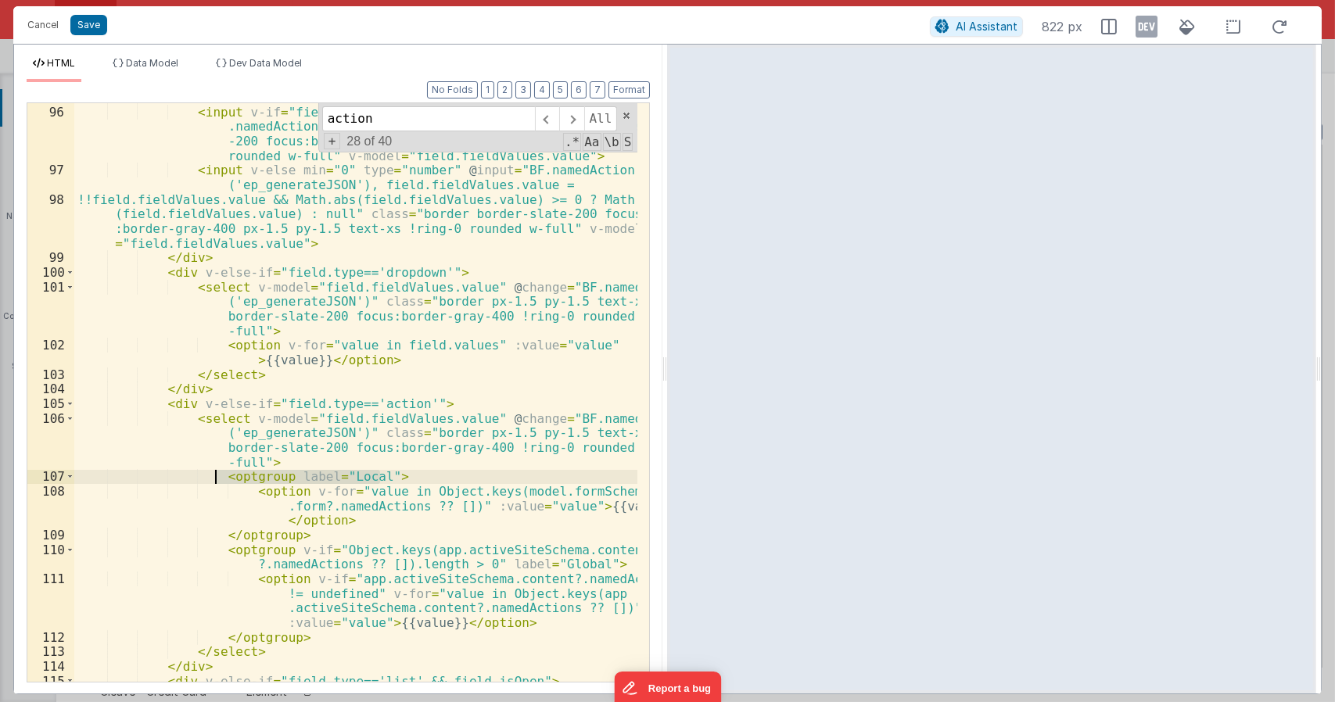
drag, startPoint x: 399, startPoint y: 474, endPoint x: 217, endPoint y: 478, distance: 181.5
click at [217, 478] on div "< div v-else-if = "field.type=='number'" > < input v-if = "field.allowNegative"…" at bounding box center [356, 394] width 564 height 608
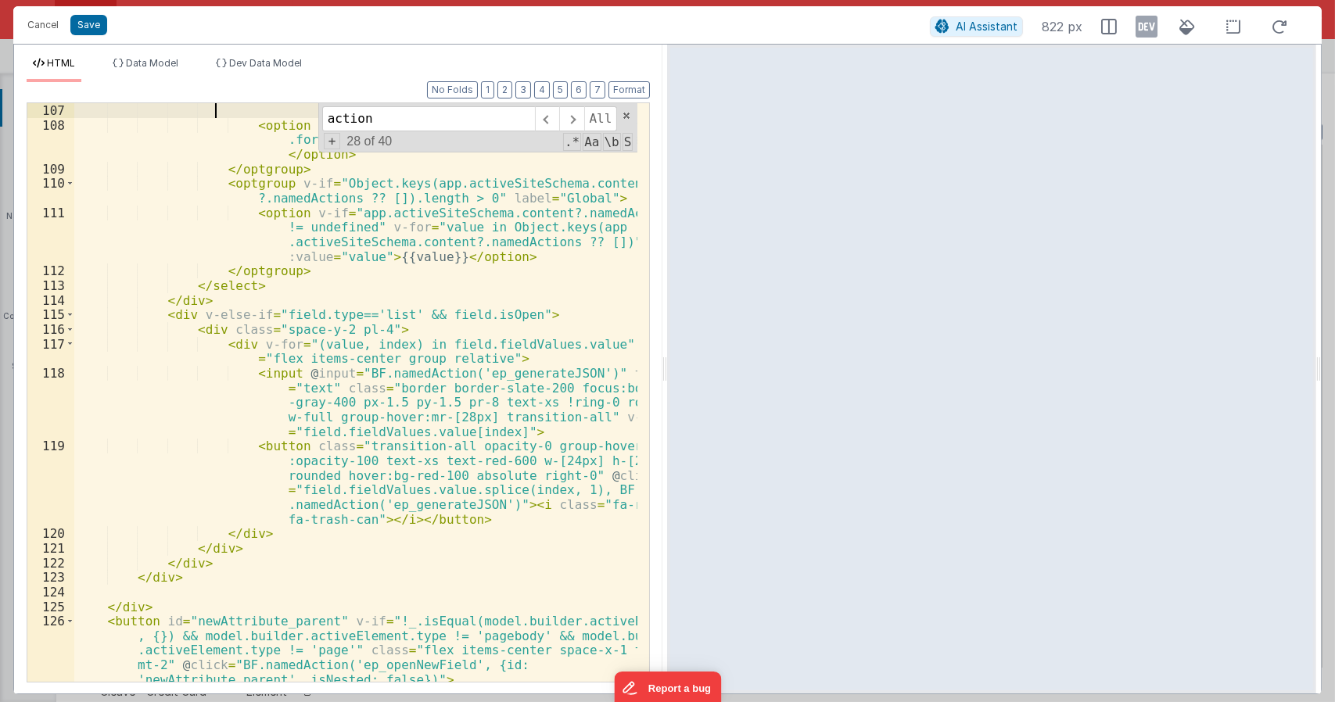
scroll to position [3475, 0]
drag, startPoint x: 408, startPoint y: 125, endPoint x: 187, endPoint y: 114, distance: 221.7
click at [187, 114] on div "< optgroup label = "Local" > < option v-for = "value in Object.keys(model.formS…" at bounding box center [355, 392] width 563 height 579
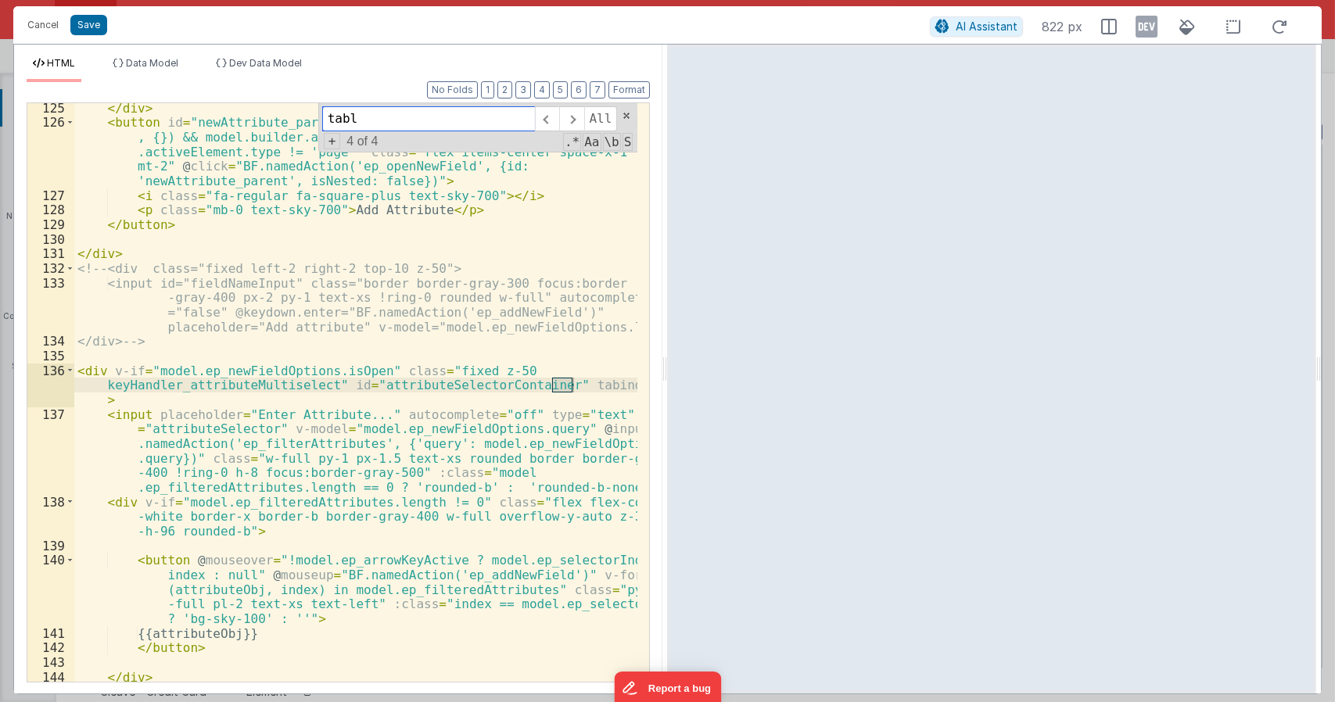
type input "table"
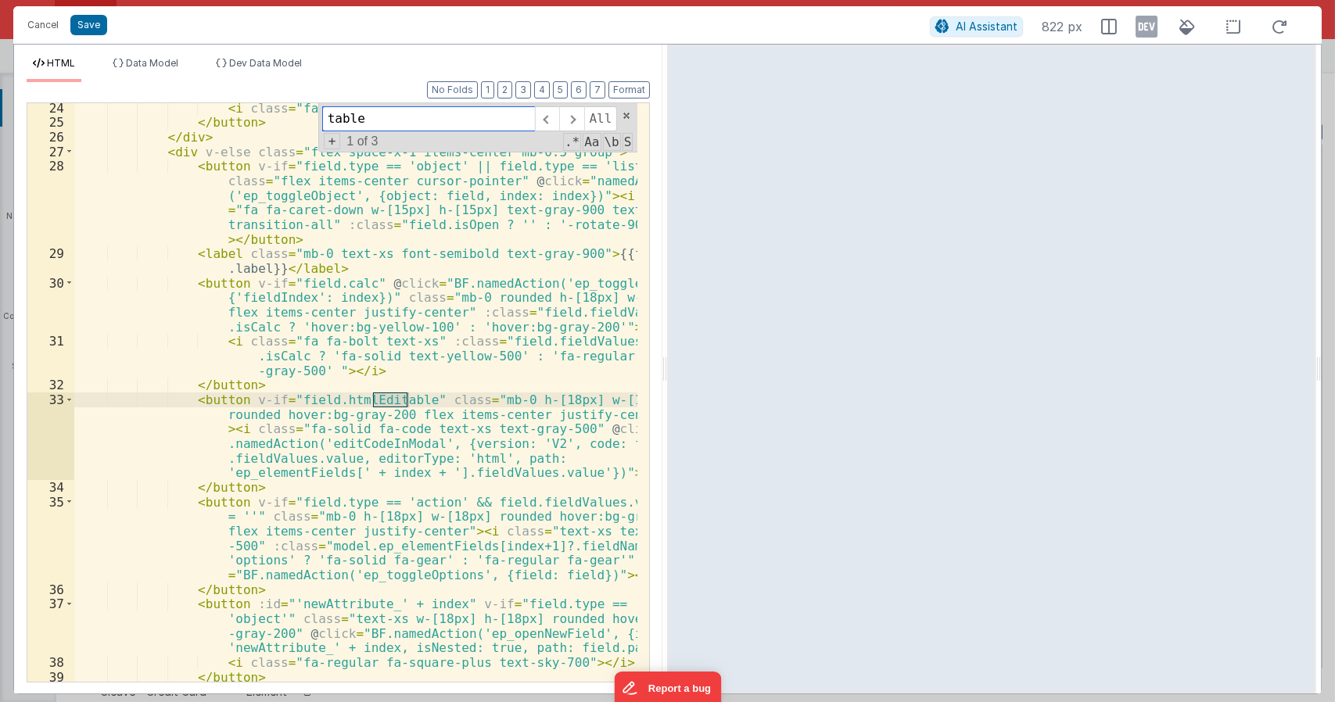
scroll to position [2105, 0]
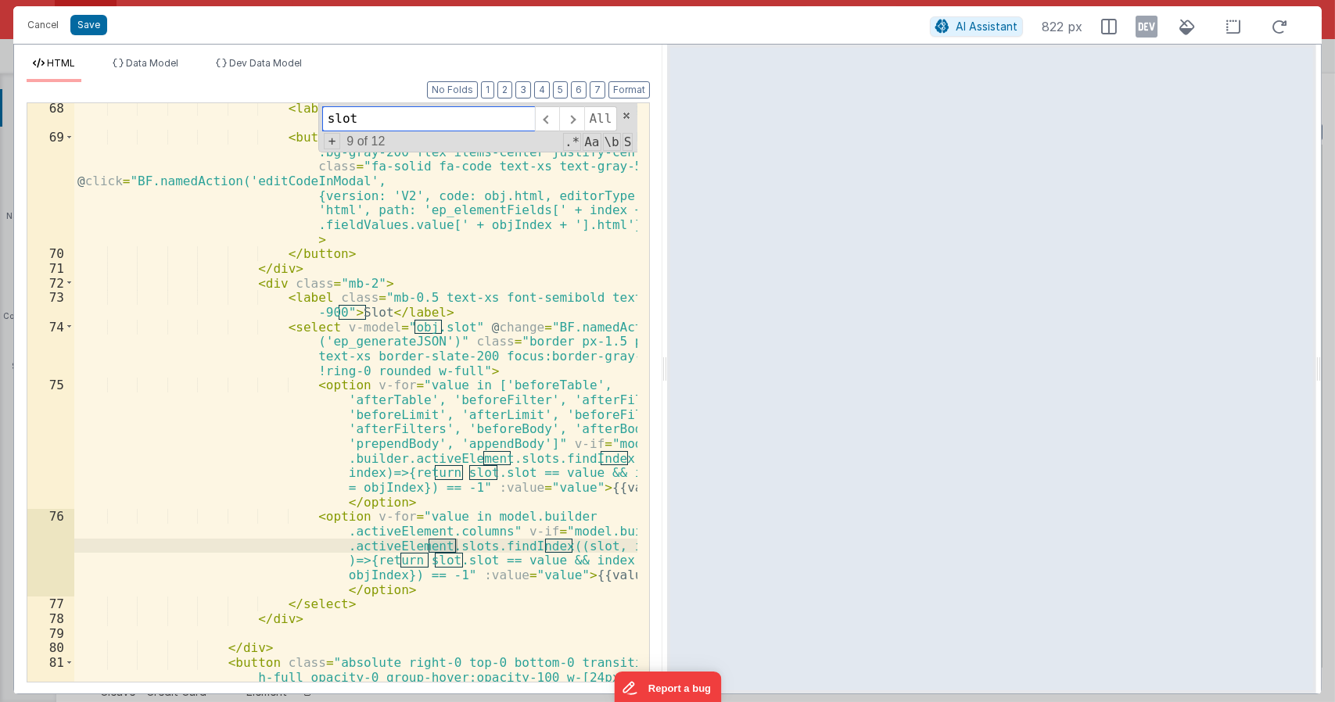
type input "slot"
click at [482, 372] on div "< label class = "mb-0 text-xs font-semibold text-gray -900" > HTML </ label > <…" at bounding box center [356, 441] width 564 height 681
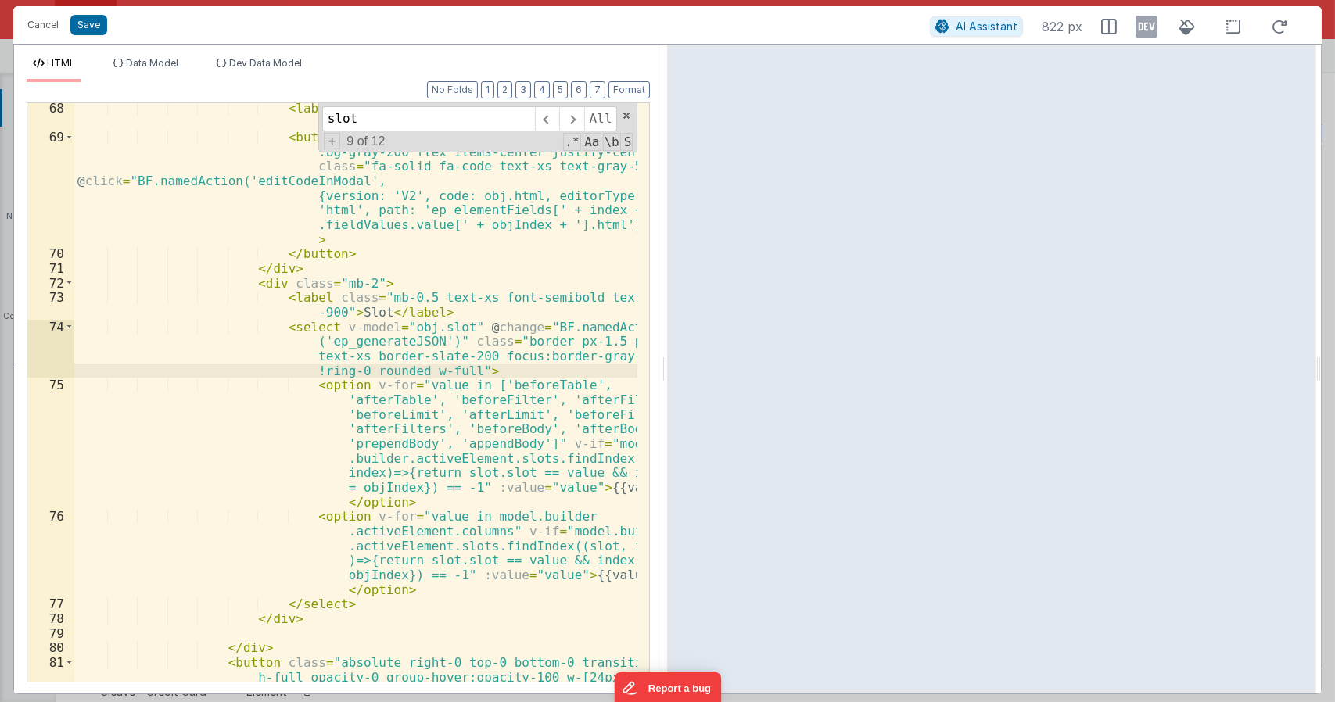
paste textarea
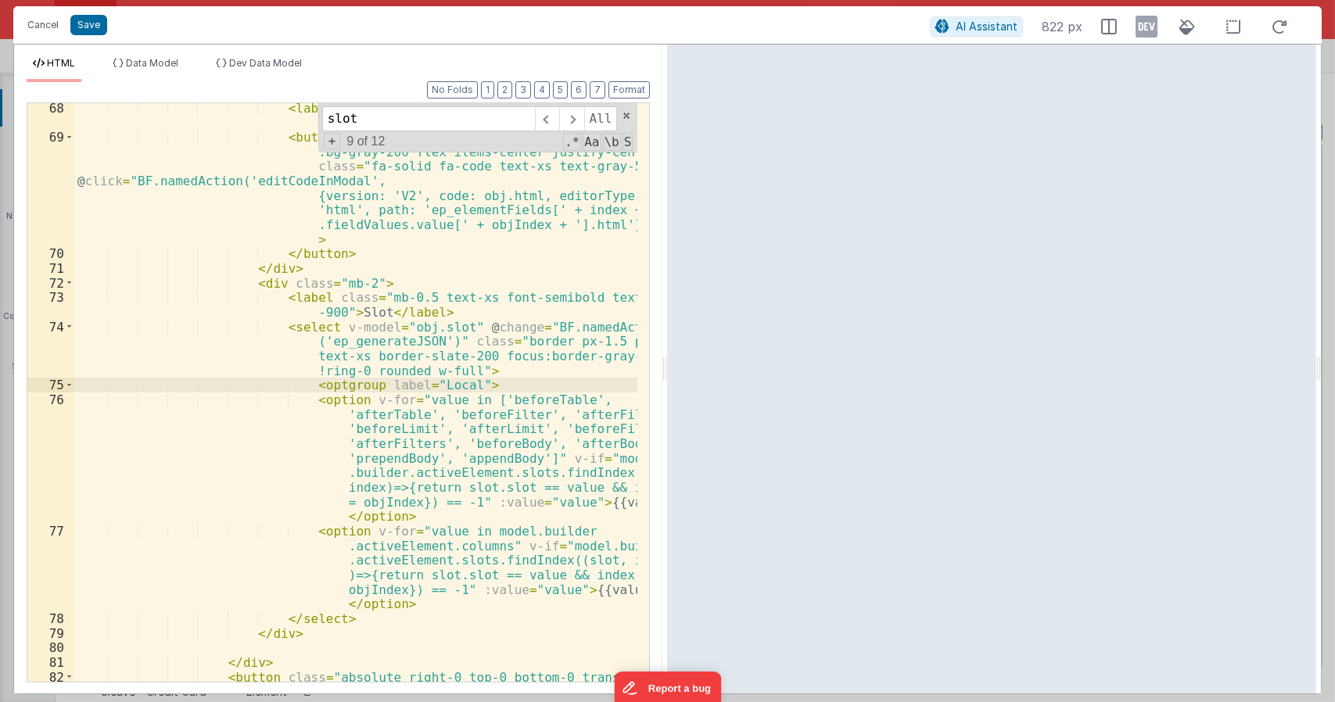
click at [394, 516] on div "< label class = "mb-0 text-xs font-semibold text-gray -900" > HTML </ label > <…" at bounding box center [356, 441] width 564 height 681
paste textarea
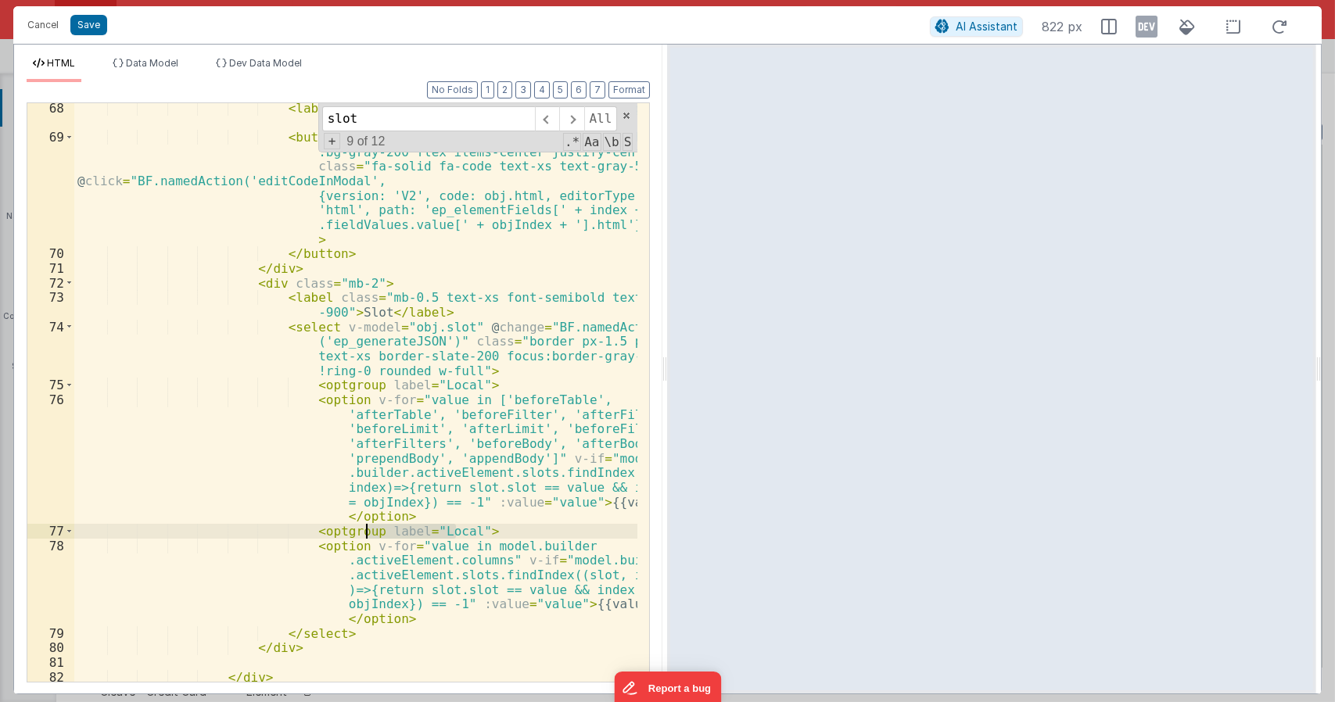
drag, startPoint x: 457, startPoint y: 530, endPoint x: 360, endPoint y: 532, distance: 97.0
click at [360, 532] on div "< label class = "mb-0 text-xs font-semibold text-gray -900" > HTML </ label > <…" at bounding box center [356, 441] width 564 height 681
click at [621, 93] on button "Format" at bounding box center [629, 89] width 41 height 17
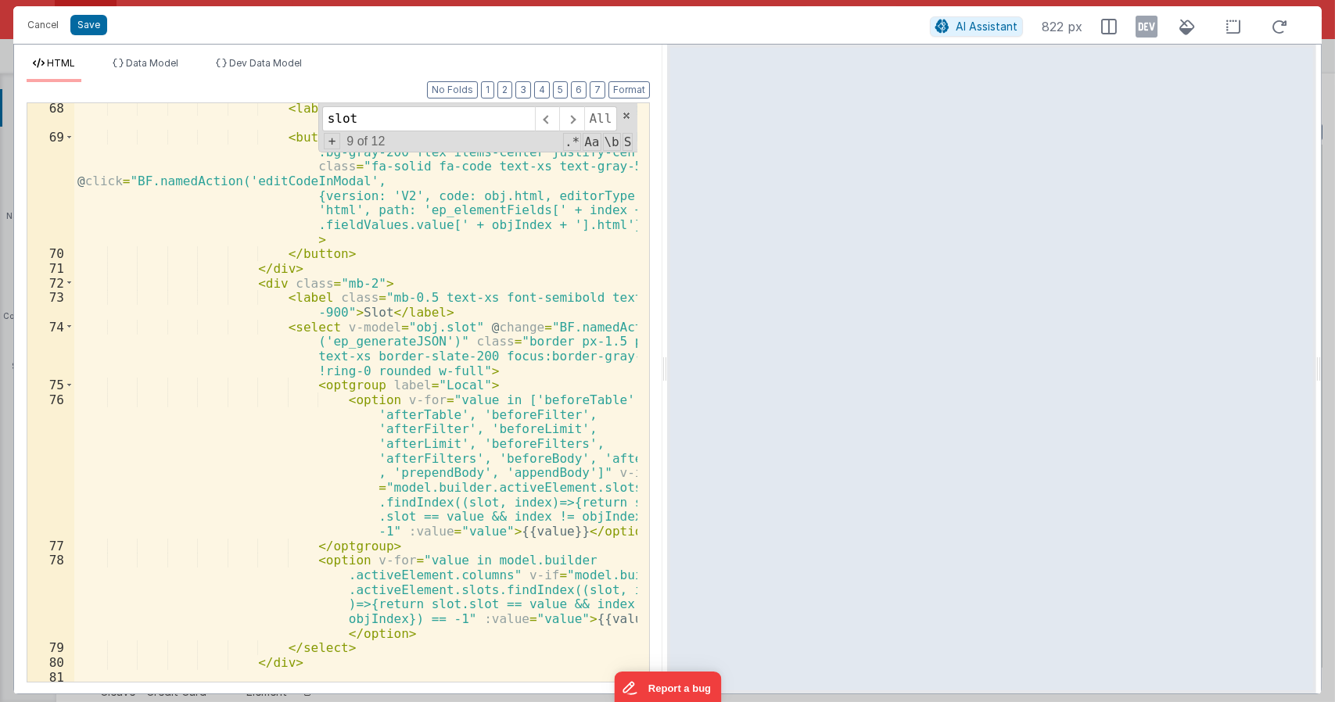
click at [441, 384] on div "< label class = "mb-0 text-xs font-semibold text-gray -900" > HTML </ label > <…" at bounding box center [356, 412] width 564 height 623
drag, startPoint x: 508, startPoint y: 390, endPoint x: 295, endPoint y: 389, distance: 213.6
click at [295, 389] on div "< label class = "mb-0 text-xs font-semibold text-gray -900" > HTML </ label > <…" at bounding box center [356, 412] width 564 height 623
click at [393, 550] on div "< label class = "mb-0 text-xs font-semibold text-gray -900" > HTML </ label > <…" at bounding box center [356, 412] width 564 height 623
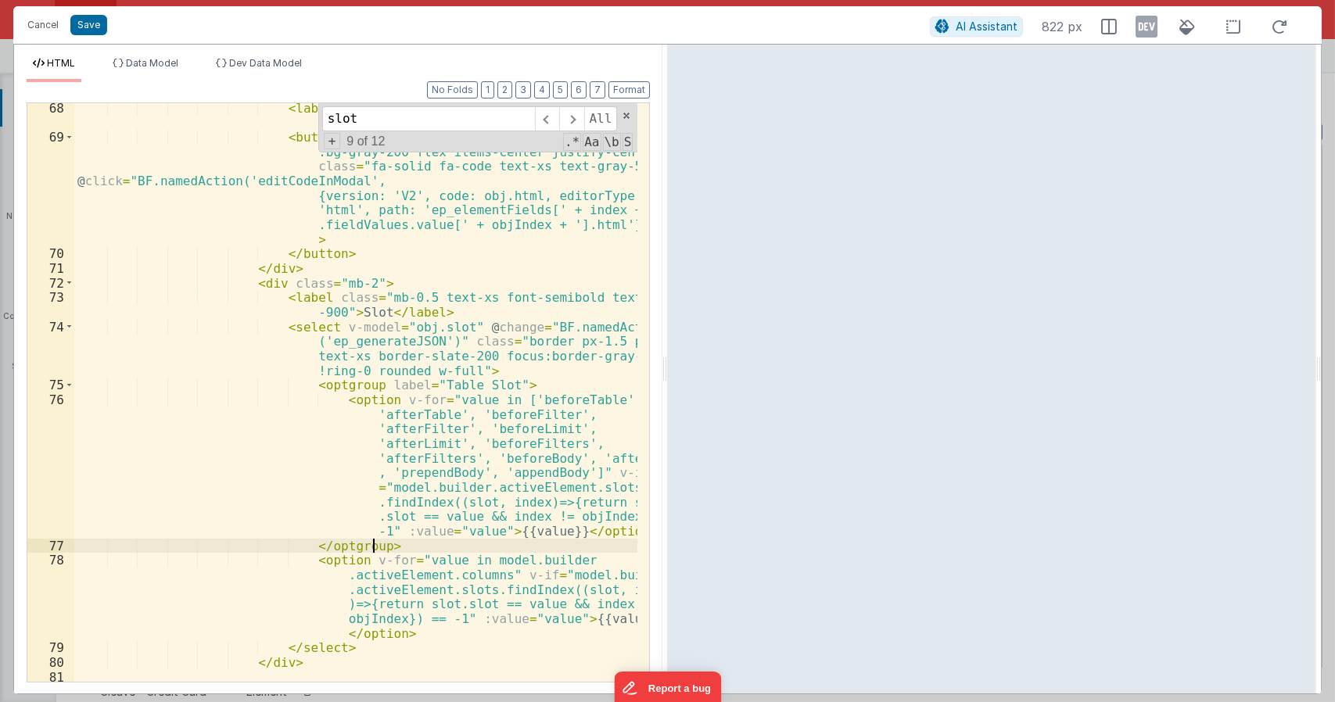
paste textarea
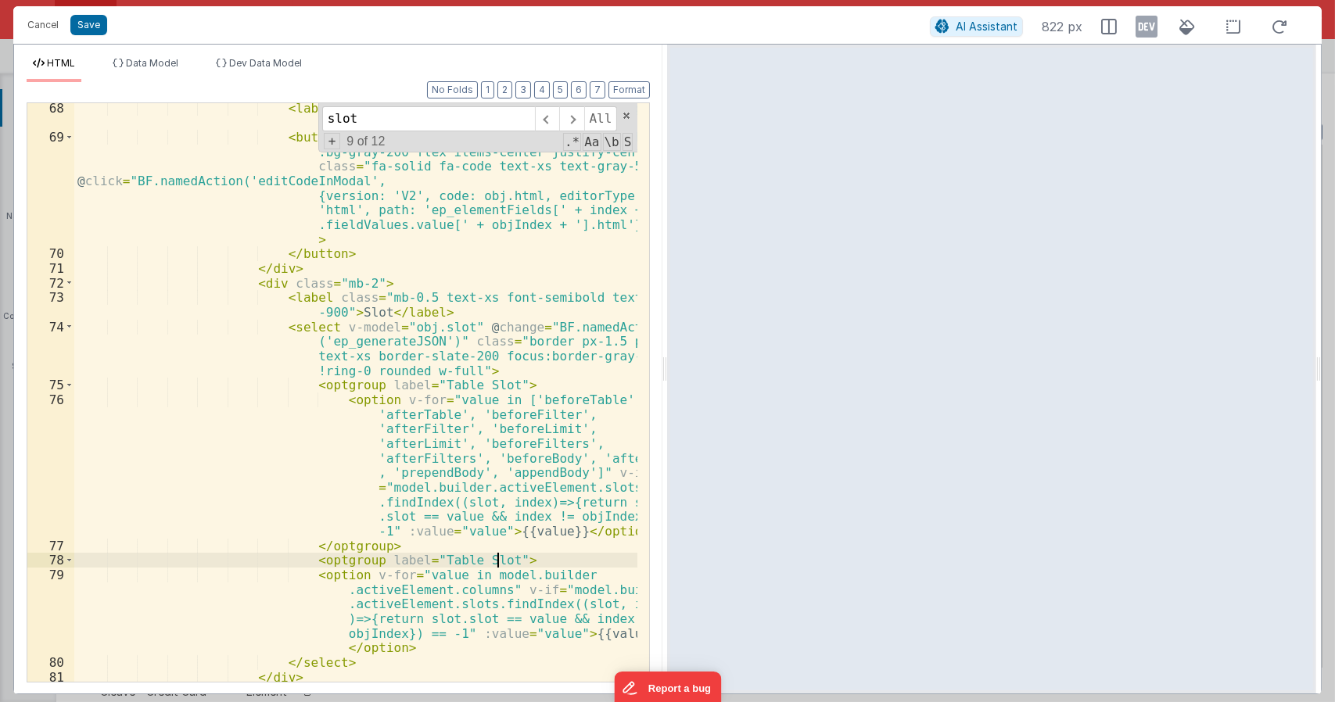
click at [432, 560] on div "< label class = "mb-0 text-xs font-semibold text-gray -900" > HTML </ label > <…" at bounding box center [356, 412] width 564 height 623
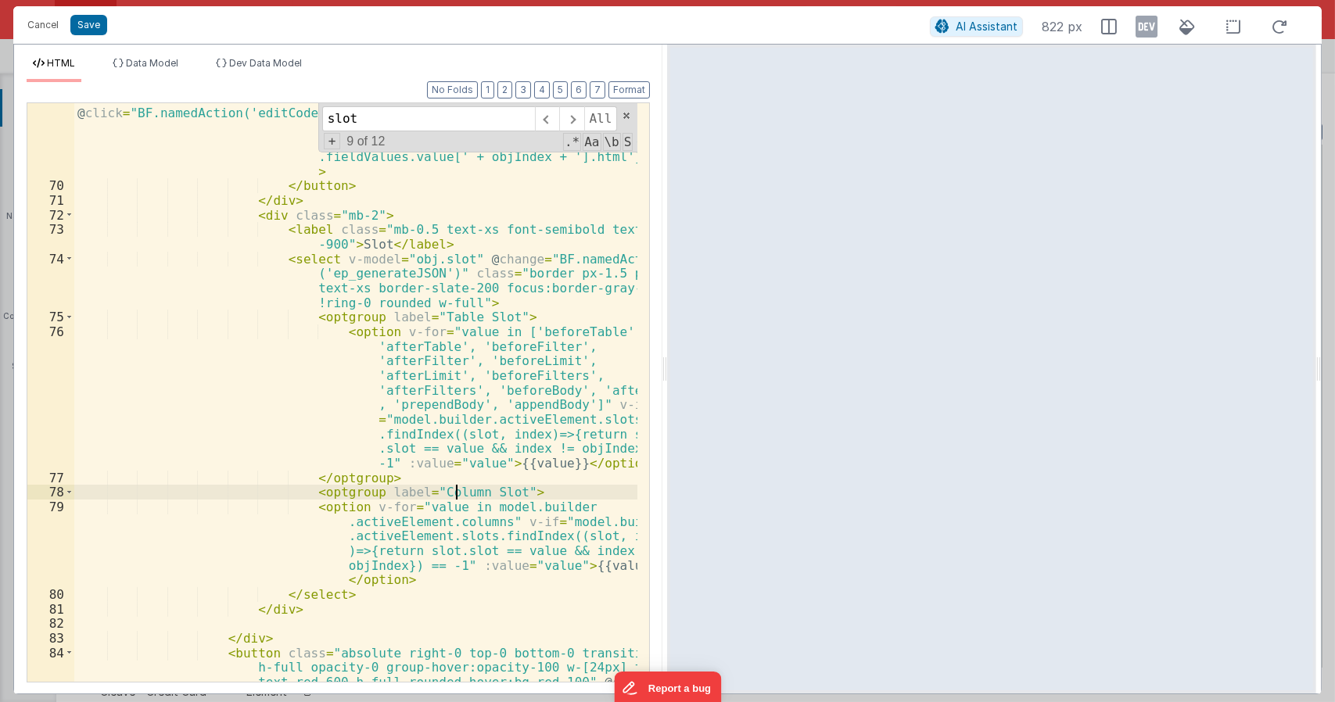
scroll to position [2177, 0]
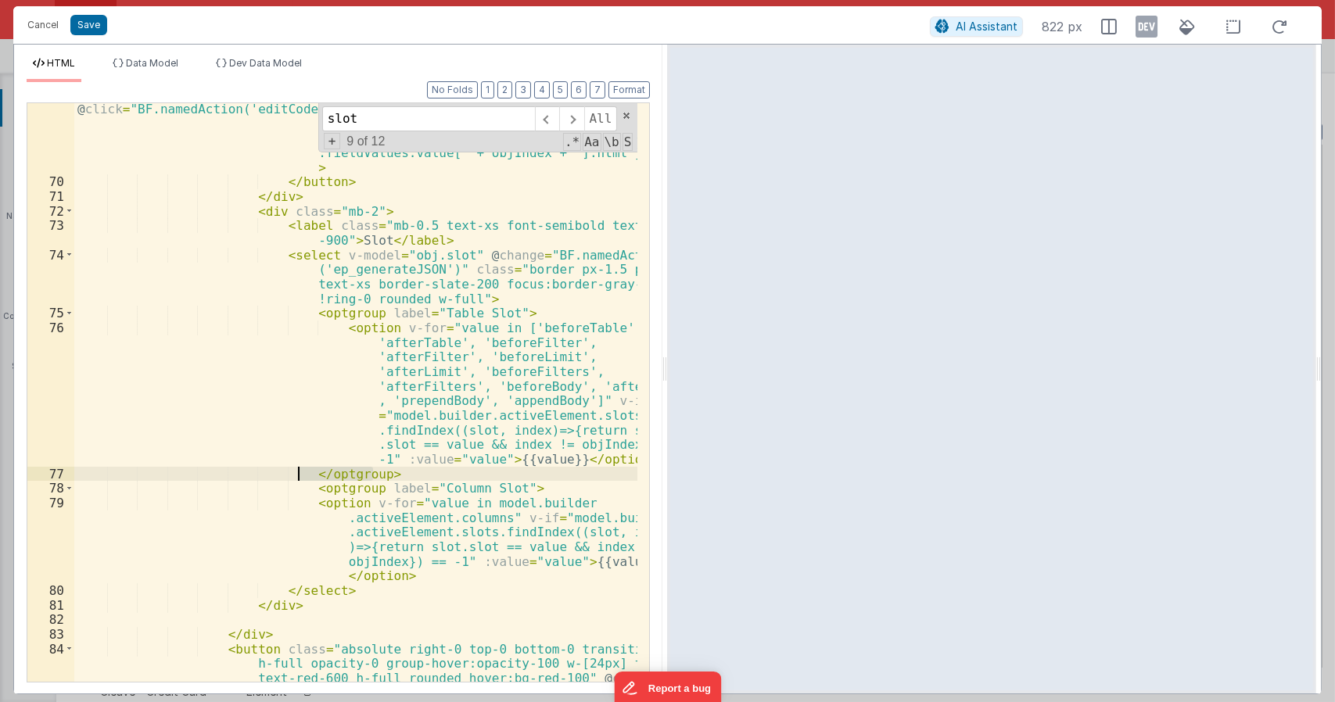
drag, startPoint x: 376, startPoint y: 473, endPoint x: 296, endPoint y: 469, distance: 79.9
click at [296, 469] on div "< button class = "mb-0 h-[18px] w-[18px] rounded hover :bg-gray-200 flex items-…" at bounding box center [356, 442] width 564 height 769
click at [390, 574] on div "< button class = "mb-0 h-[18px] w-[18px] rounded hover :bg-gray-200 flex items-…" at bounding box center [356, 442] width 564 height 769
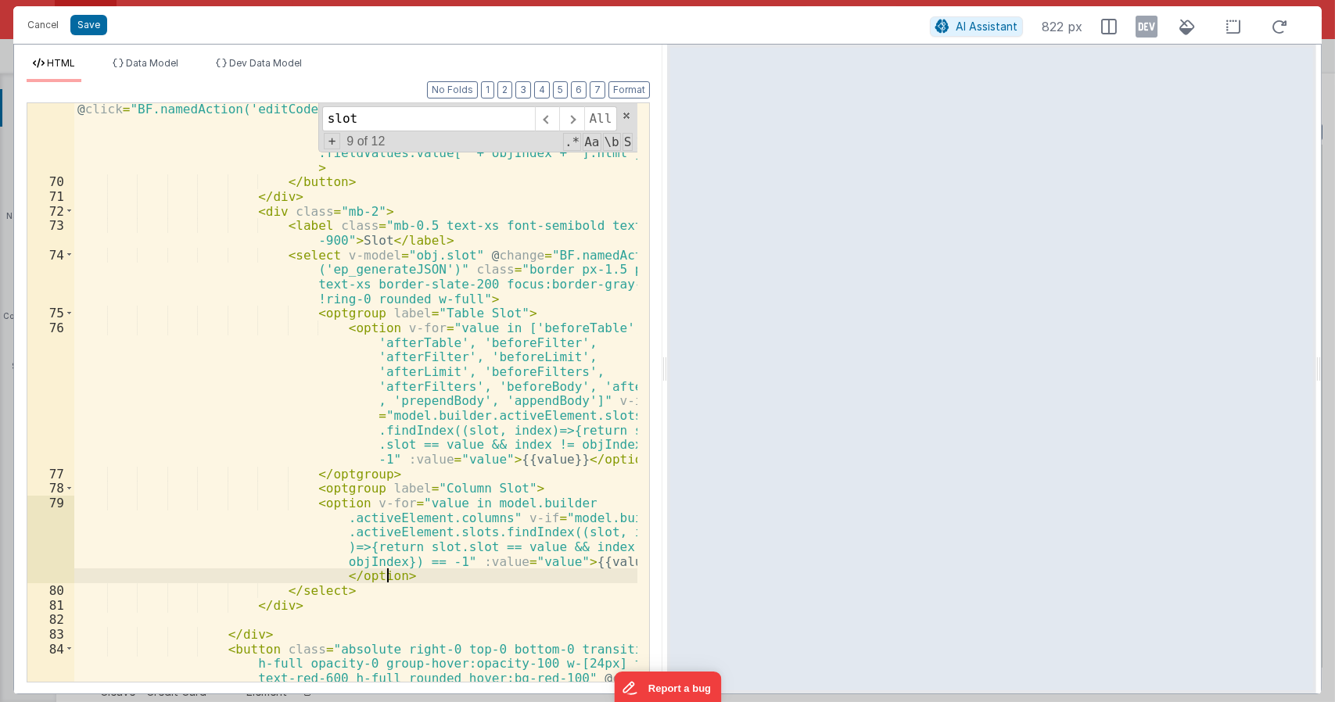
paste textarea
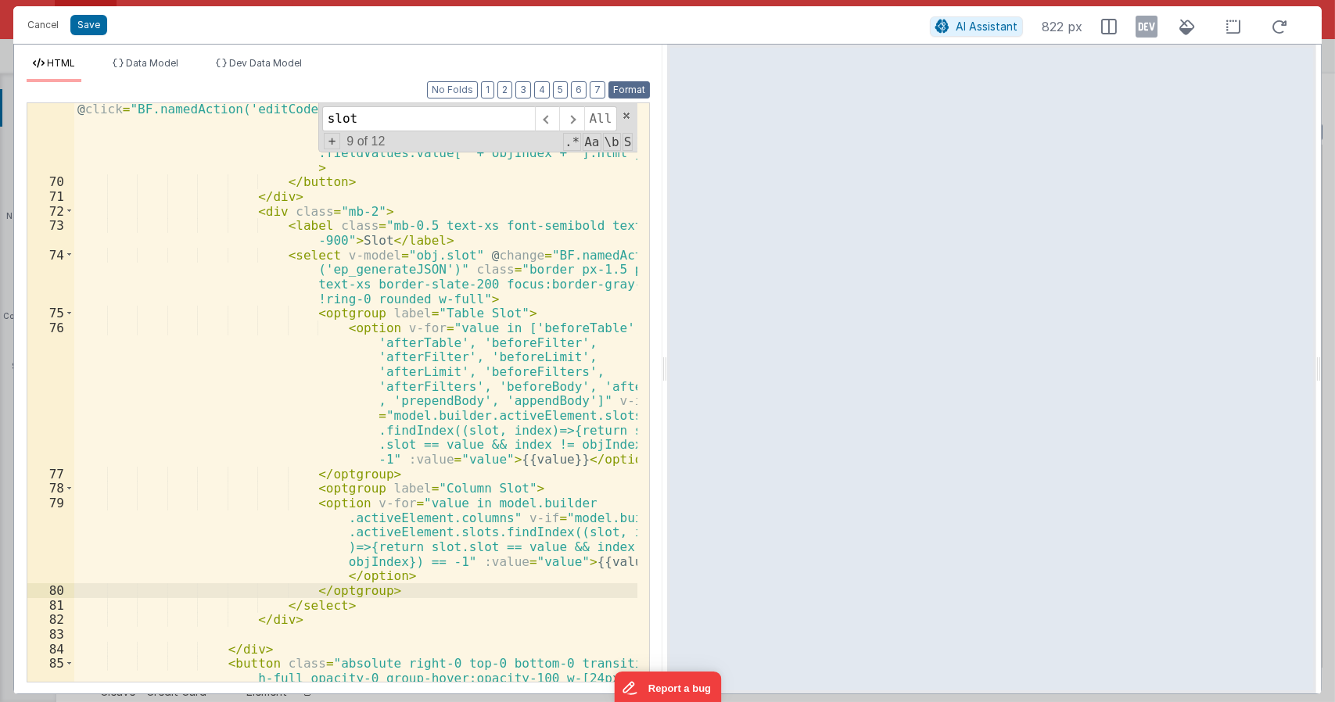
click at [639, 88] on button "Format" at bounding box center [629, 89] width 41 height 17
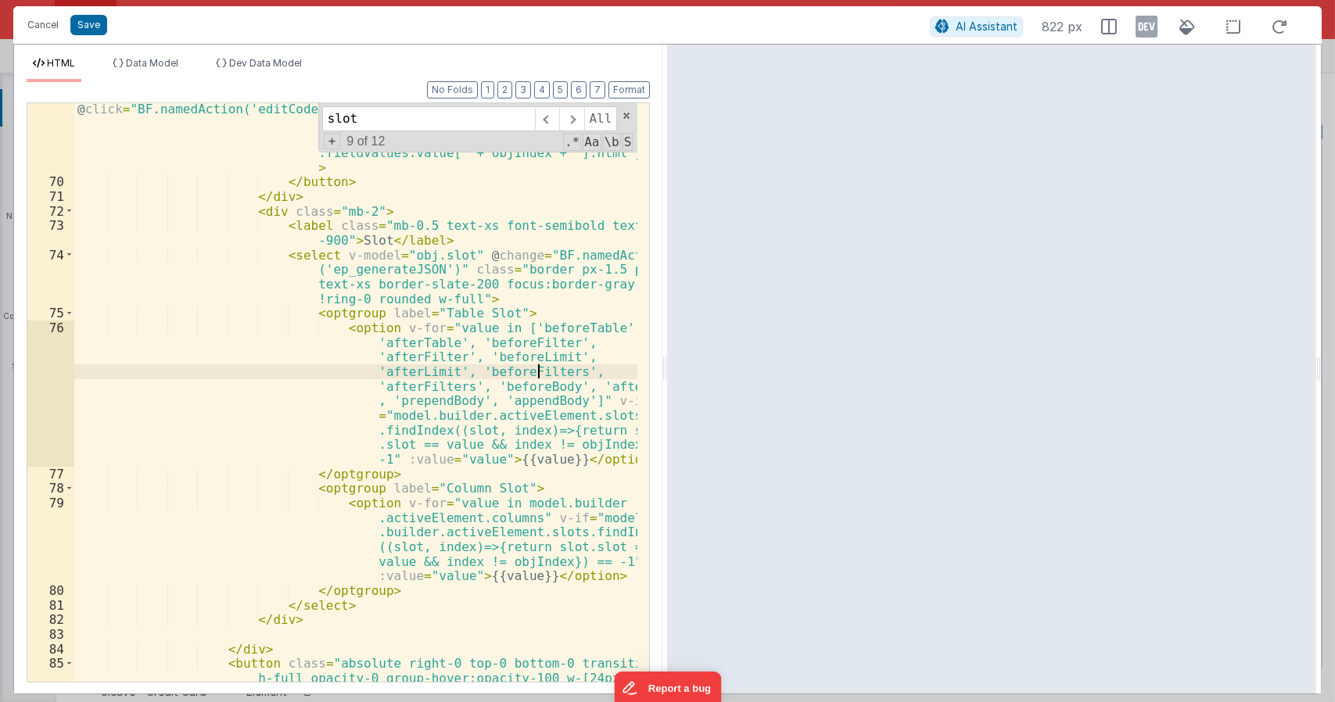
click at [539, 368] on div "< button class = "mb-0 h-[18px] w-[18px] rounded hover :bg-gray-200 flex items-…" at bounding box center [356, 442] width 564 height 769
